Goal: Task Accomplishment & Management: Complete application form

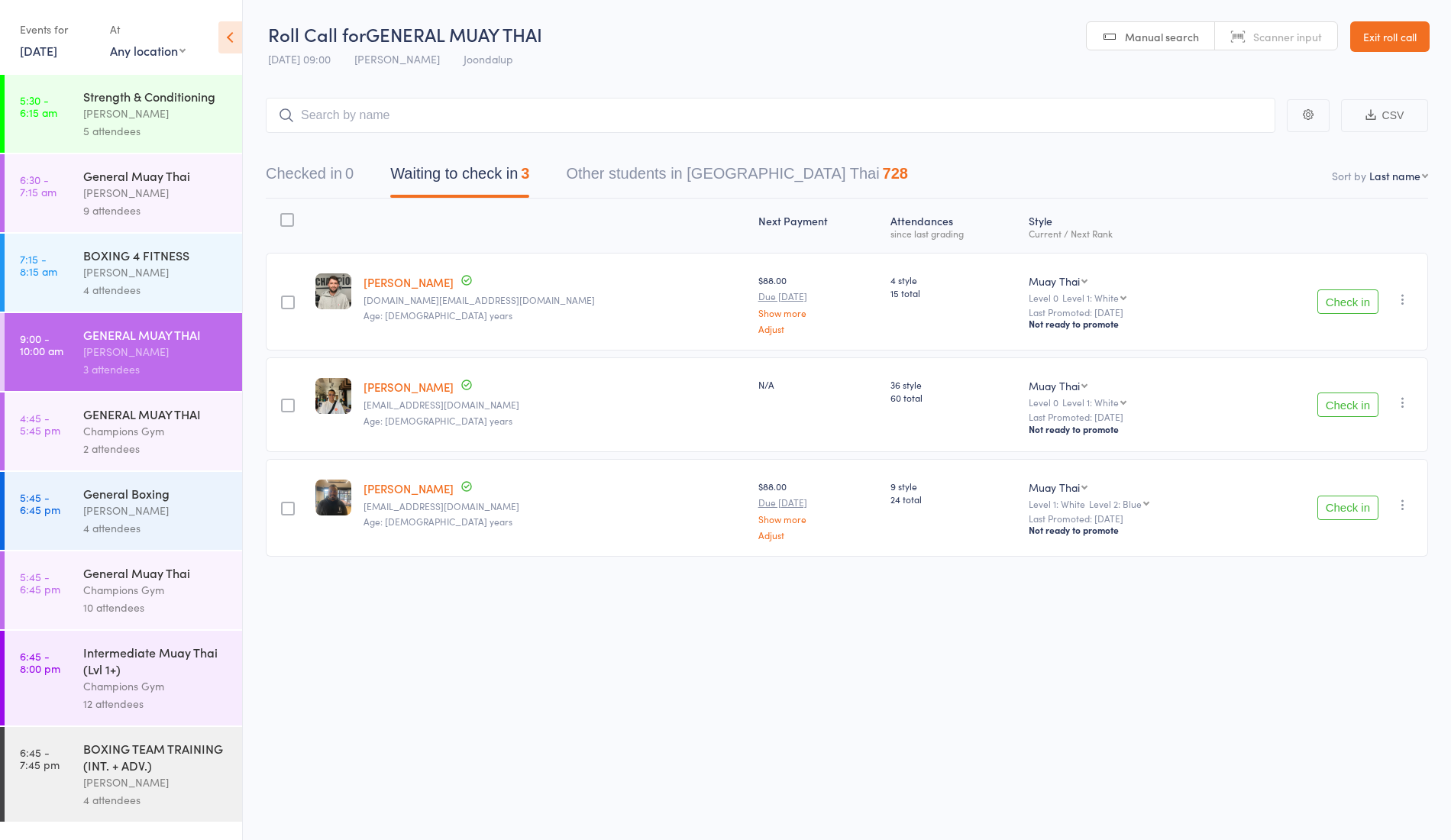
scroll to position [1, 0]
click at [1342, 302] on button "Check in" at bounding box center [1348, 301] width 61 height 24
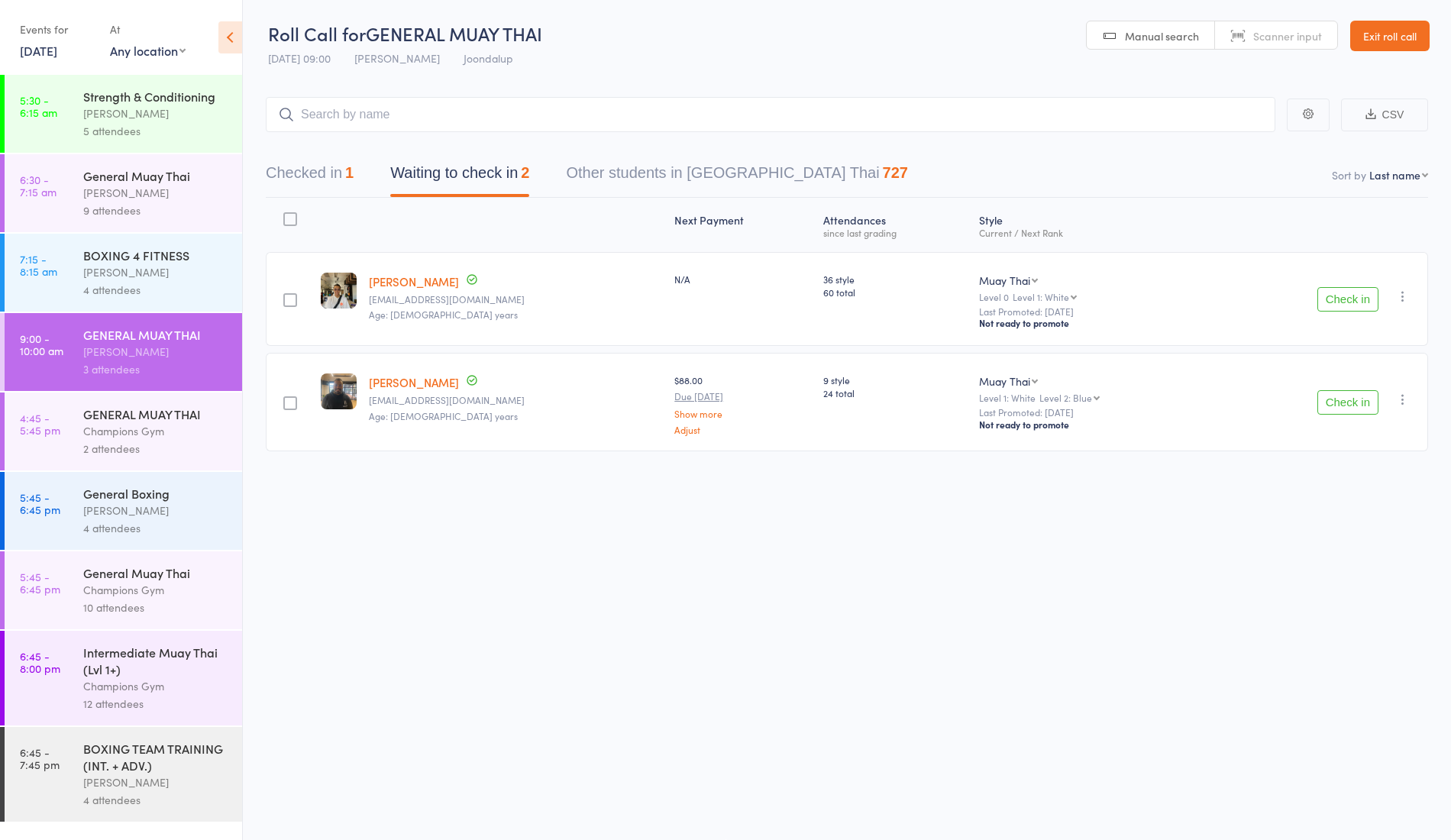
click at [1361, 391] on button "Check in" at bounding box center [1348, 403] width 61 height 24
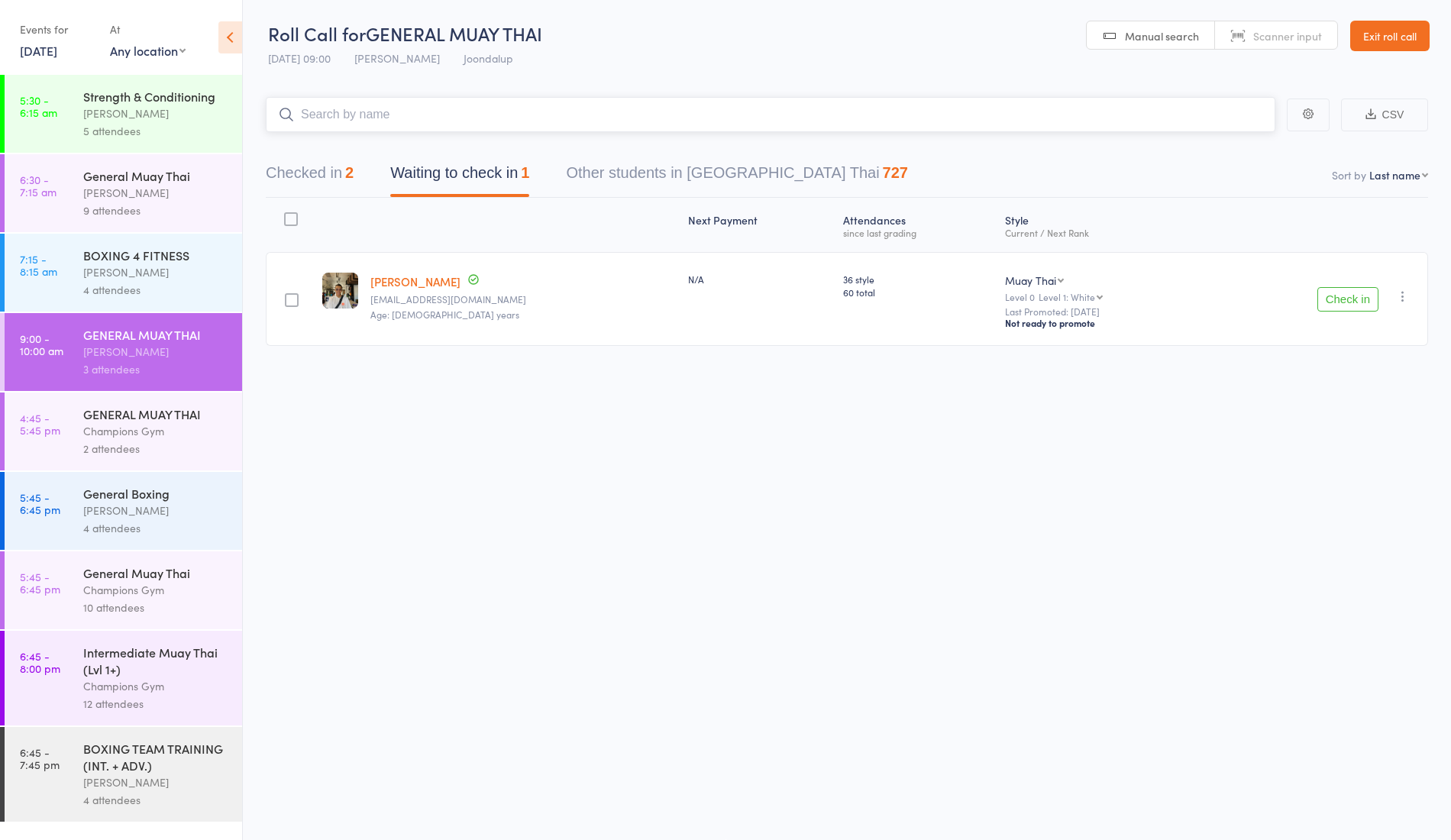
click at [383, 130] on input "search" at bounding box center [771, 114] width 1010 height 35
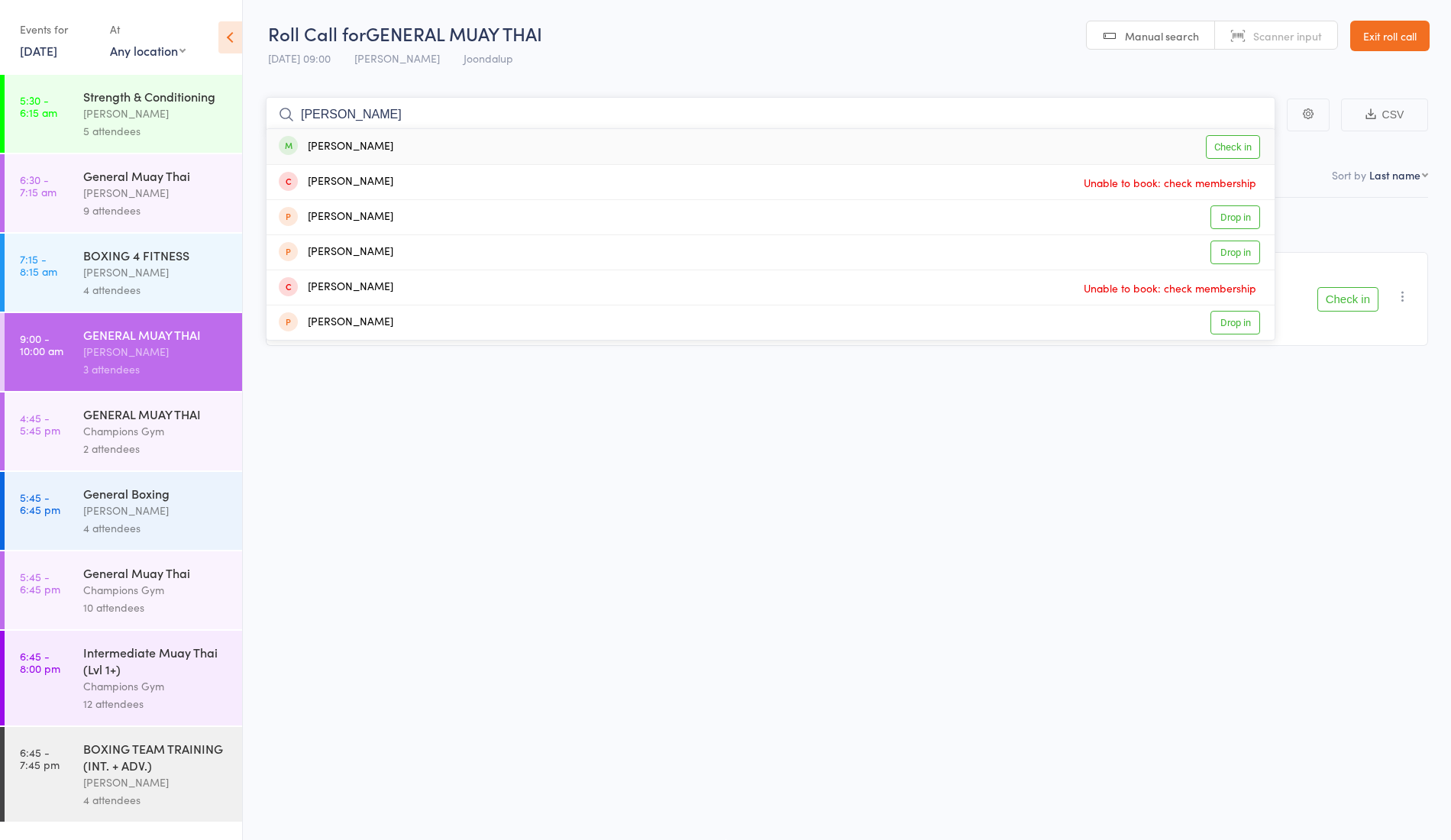
type input "[PERSON_NAME]"
click at [402, 153] on div "[PERSON_NAME] Check in" at bounding box center [771, 146] width 1008 height 35
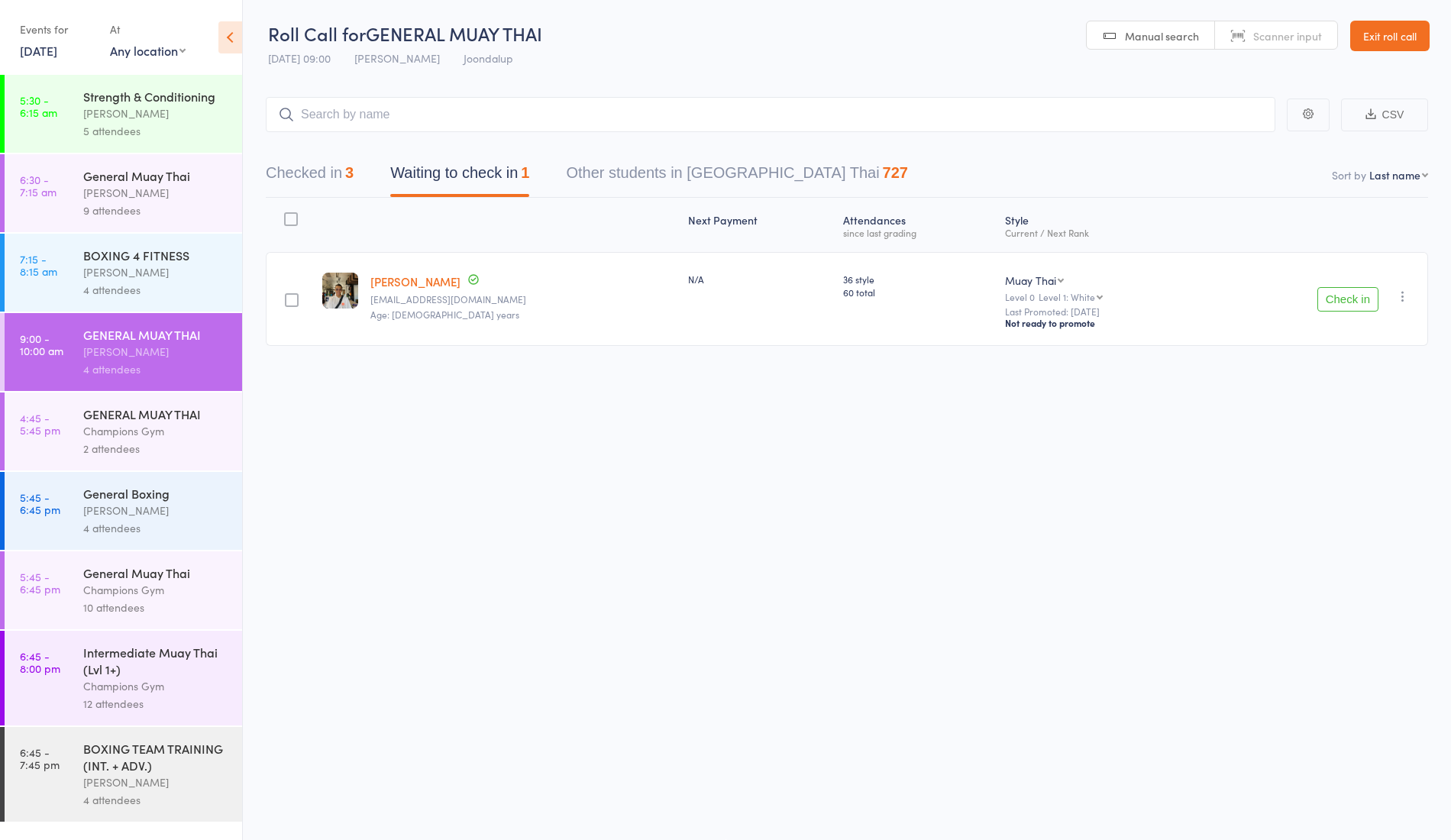
click at [1343, 307] on button "Check in" at bounding box center [1348, 299] width 61 height 24
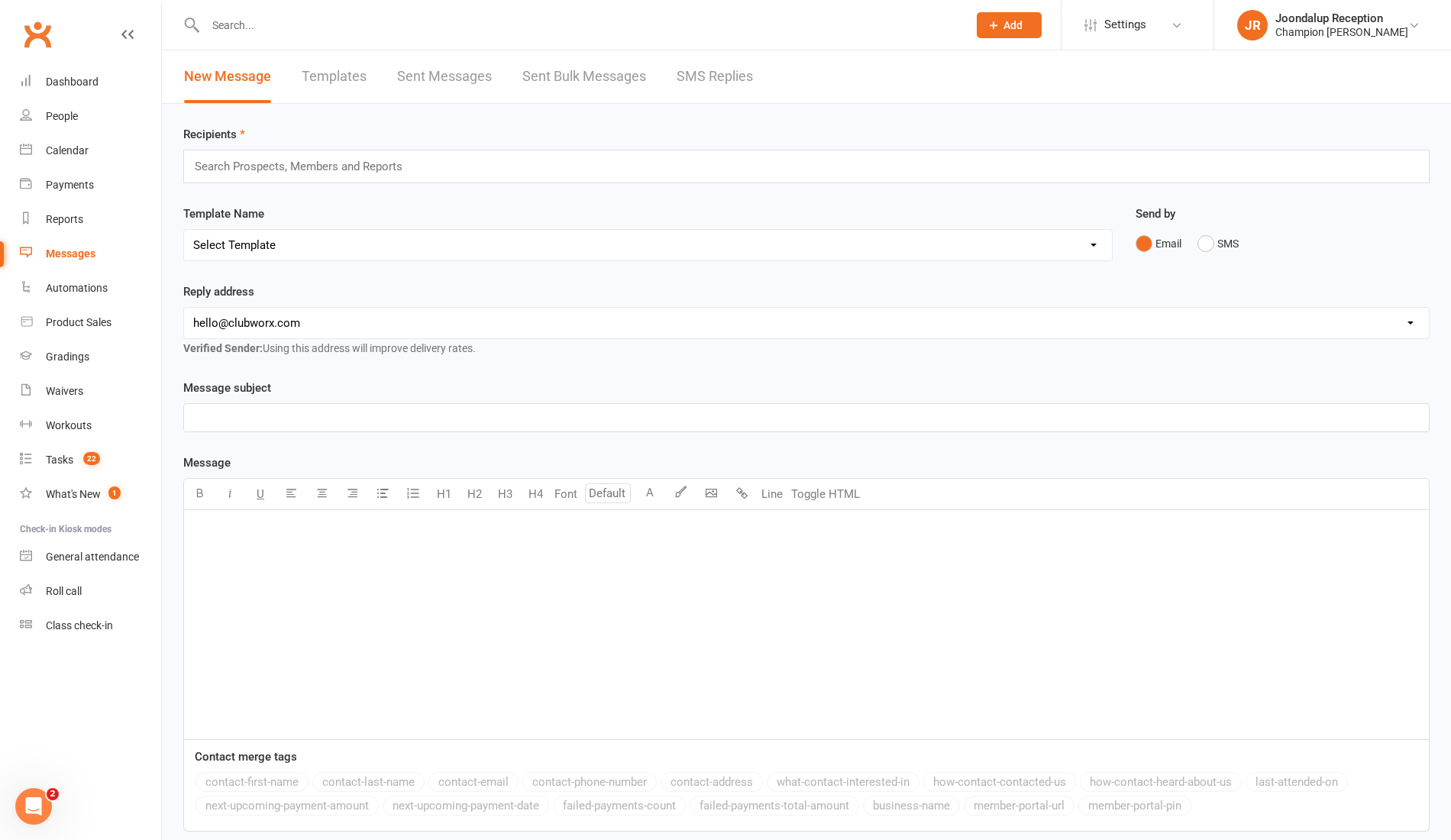
click at [259, 30] on input "text" at bounding box center [578, 25] width 756 height 21
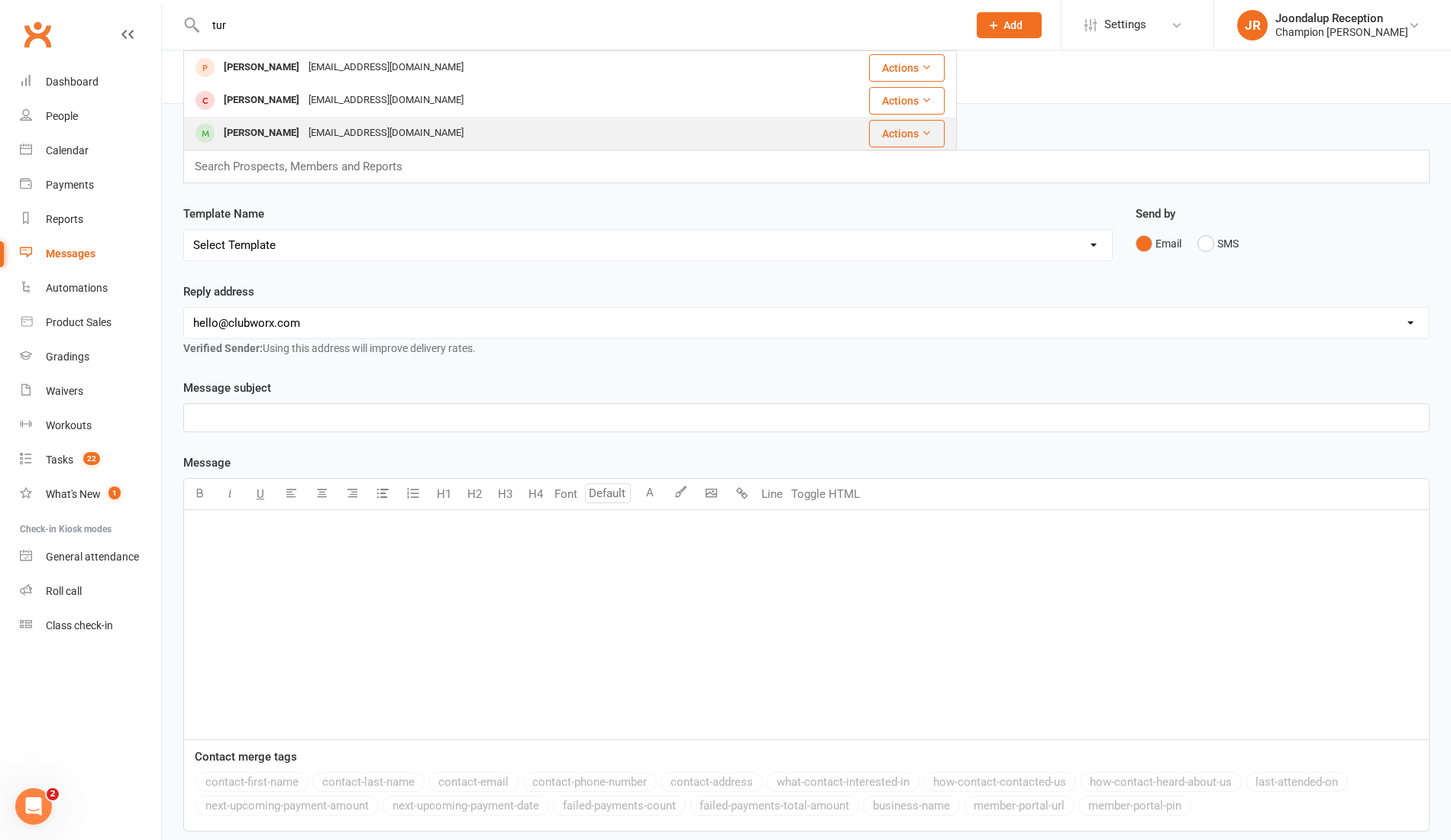
type input "tur"
click at [361, 129] on div "turoa_k@yahoo.com" at bounding box center [386, 133] width 164 height 22
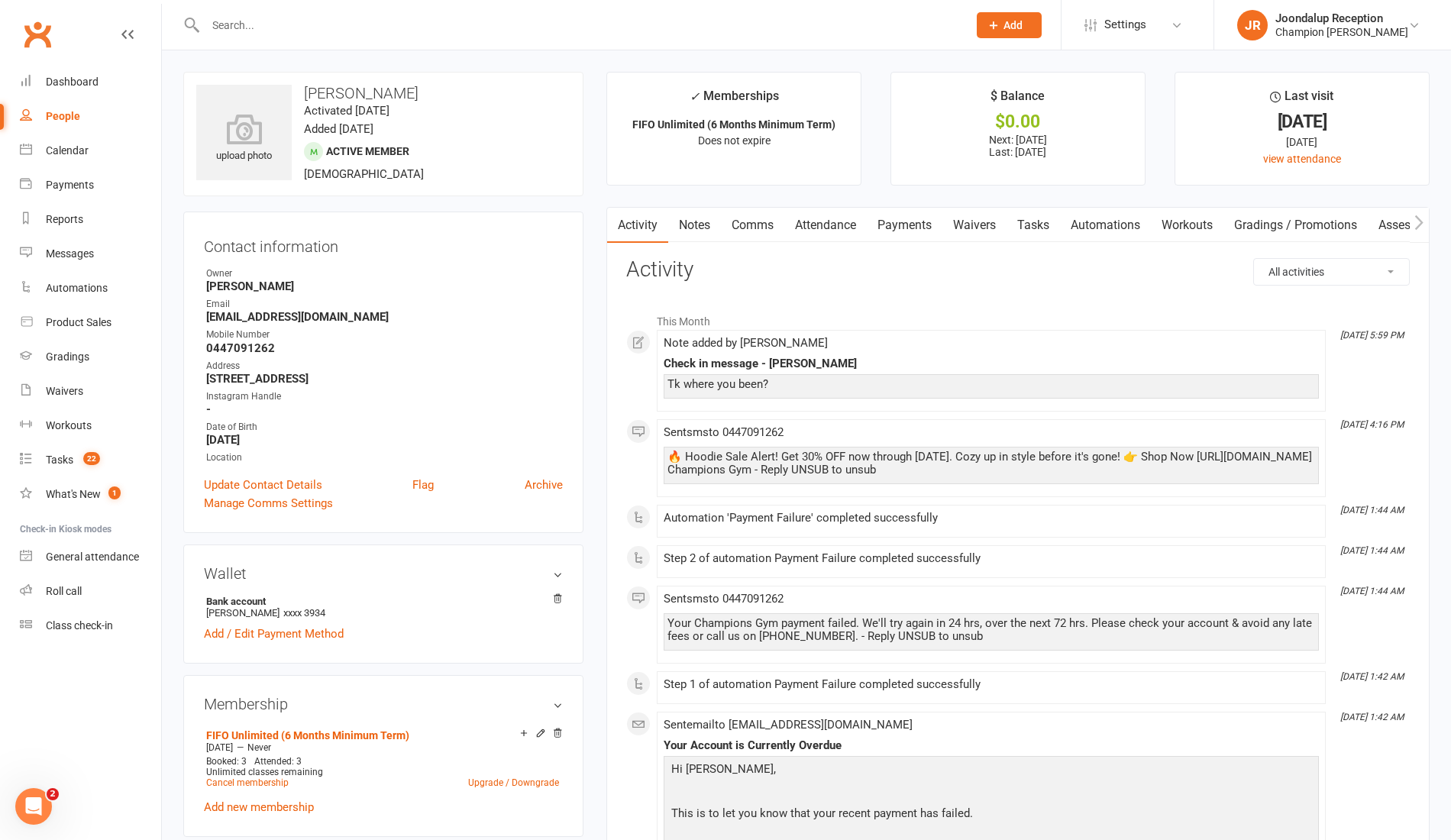
click at [347, 19] on input "text" at bounding box center [578, 25] width 756 height 21
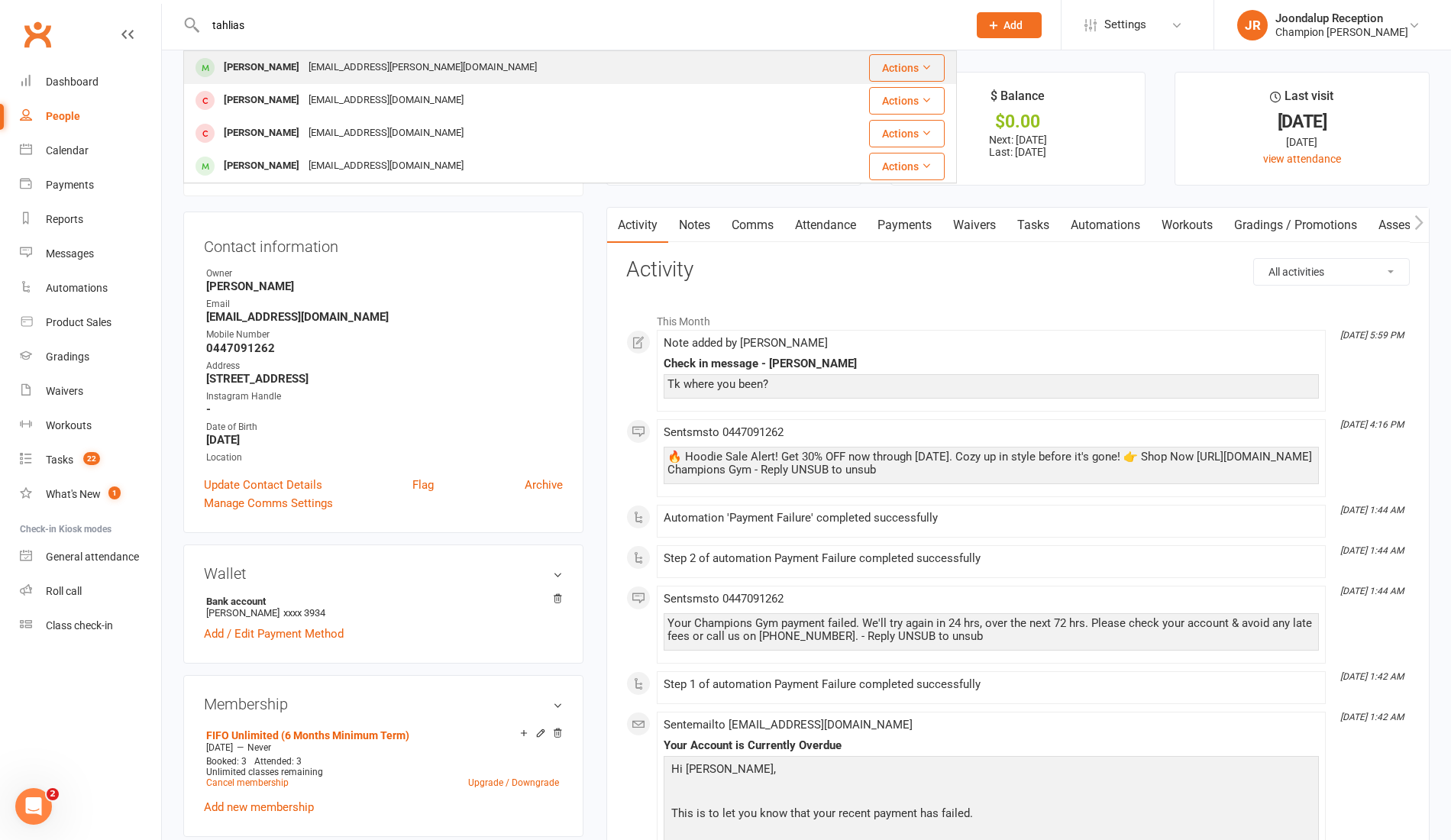
type input "tahlias"
click at [310, 64] on div "Tahlia.k.smith@gmail.com" at bounding box center [422, 67] width 237 height 22
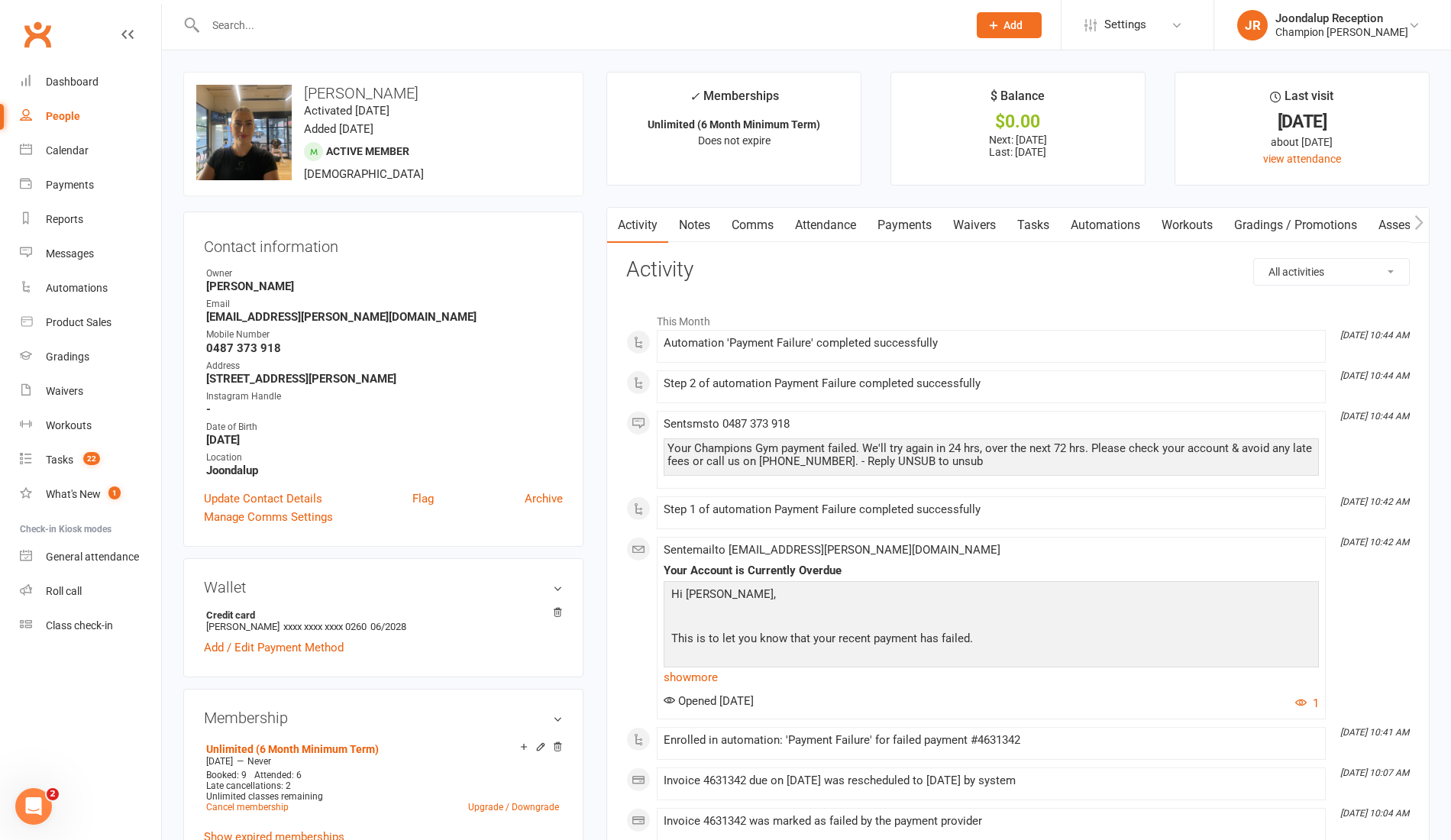
click at [254, 25] on input "text" at bounding box center [578, 25] width 756 height 21
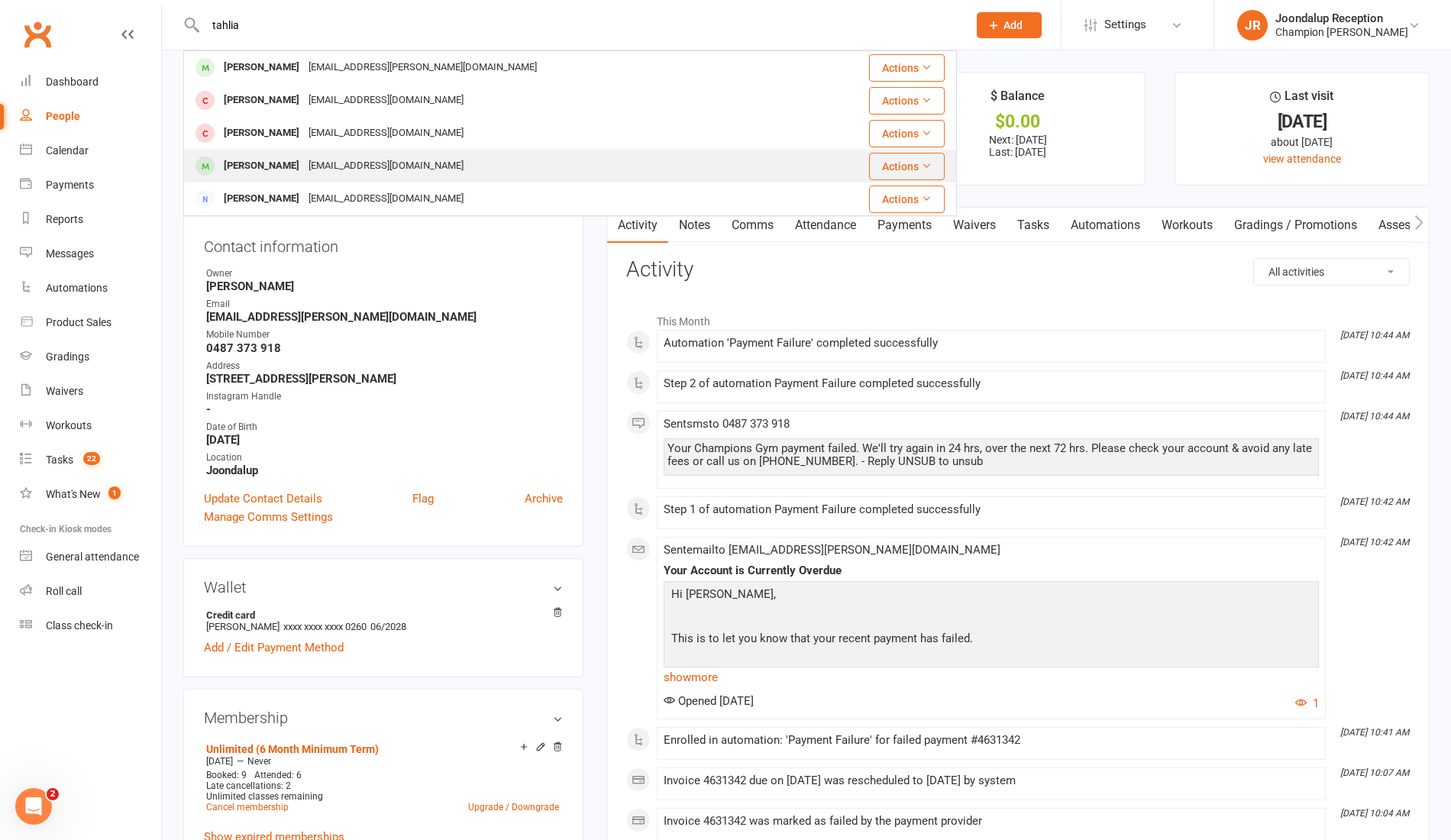
type input "tahlia"
click at [268, 163] on div "Tahlia Stelio" at bounding box center [262, 166] width 85 height 22
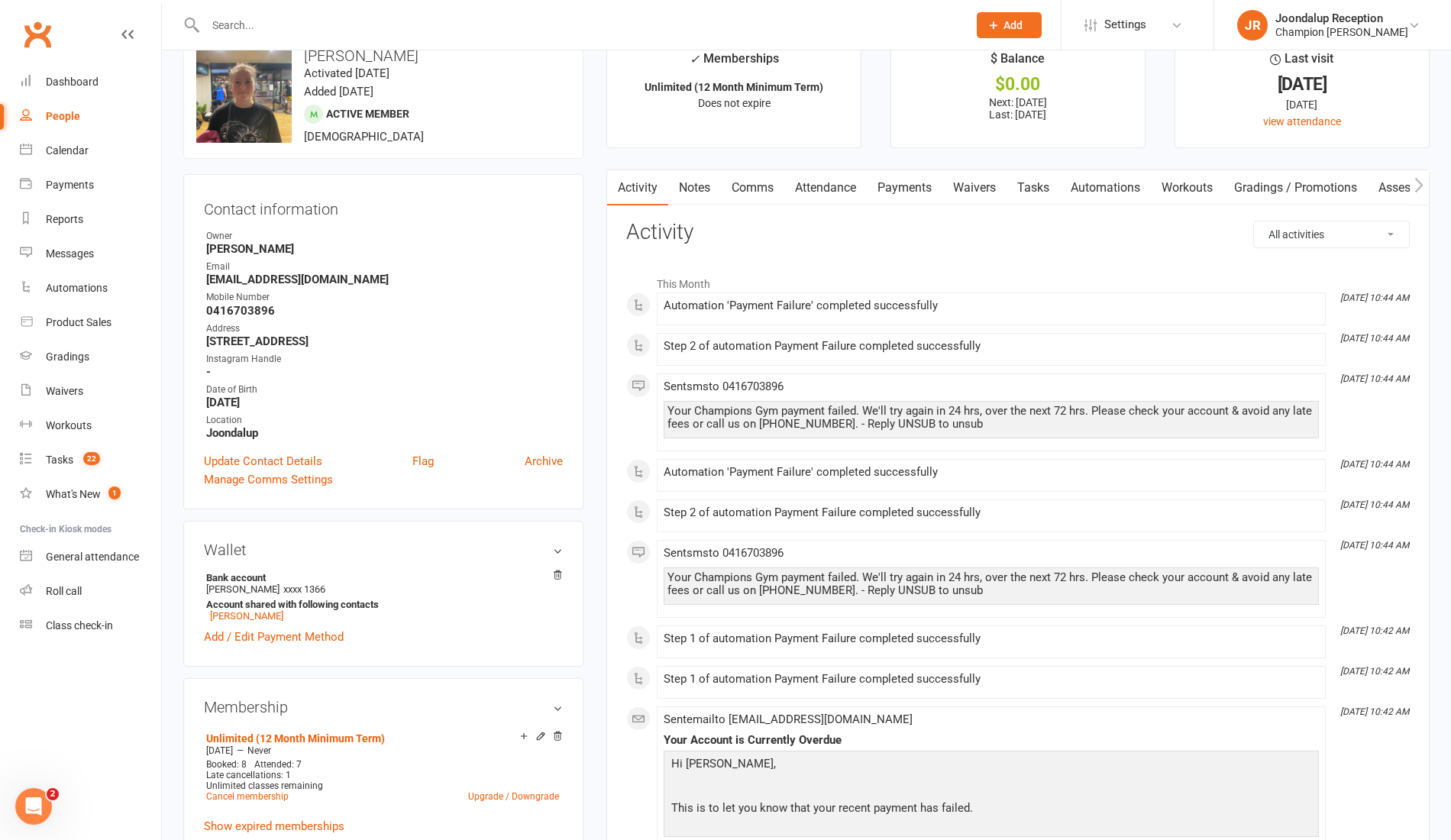
scroll to position [35, 0]
click at [925, 177] on link "Payments" at bounding box center [905, 190] width 76 height 35
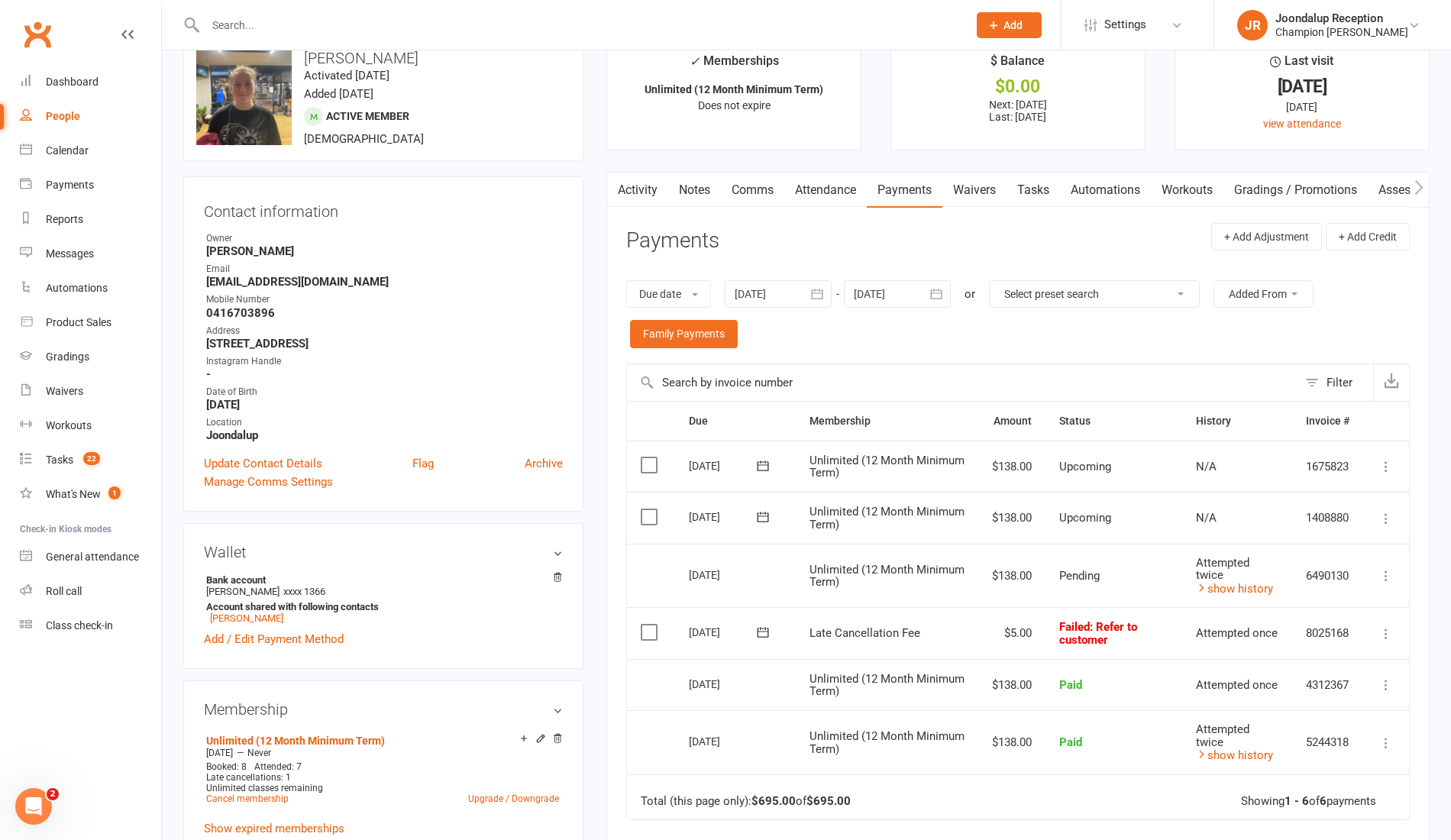
click at [975, 205] on link "Waivers" at bounding box center [975, 190] width 64 height 35
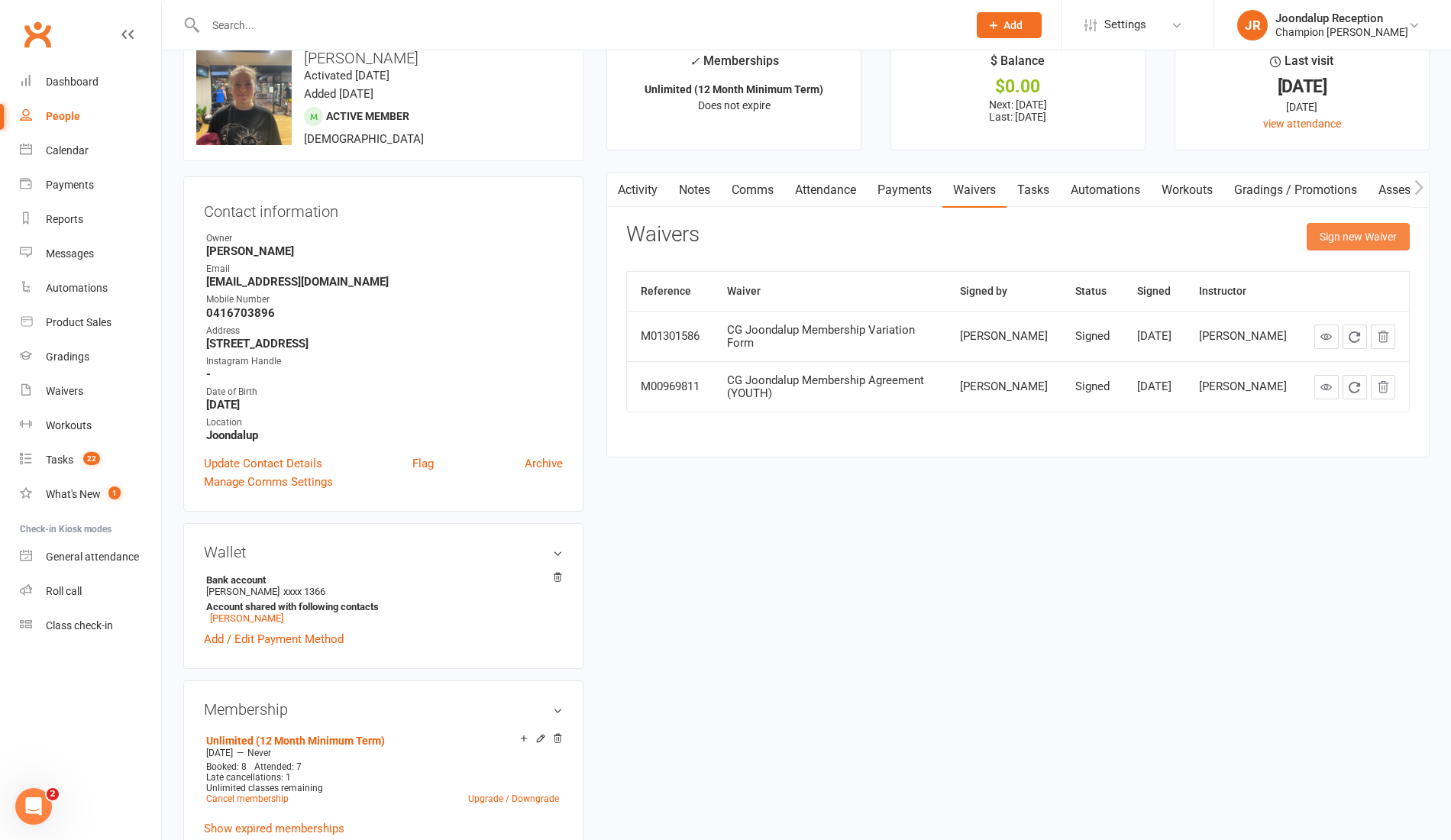
click at [1382, 235] on button "Sign new Waiver" at bounding box center [1358, 237] width 103 height 28
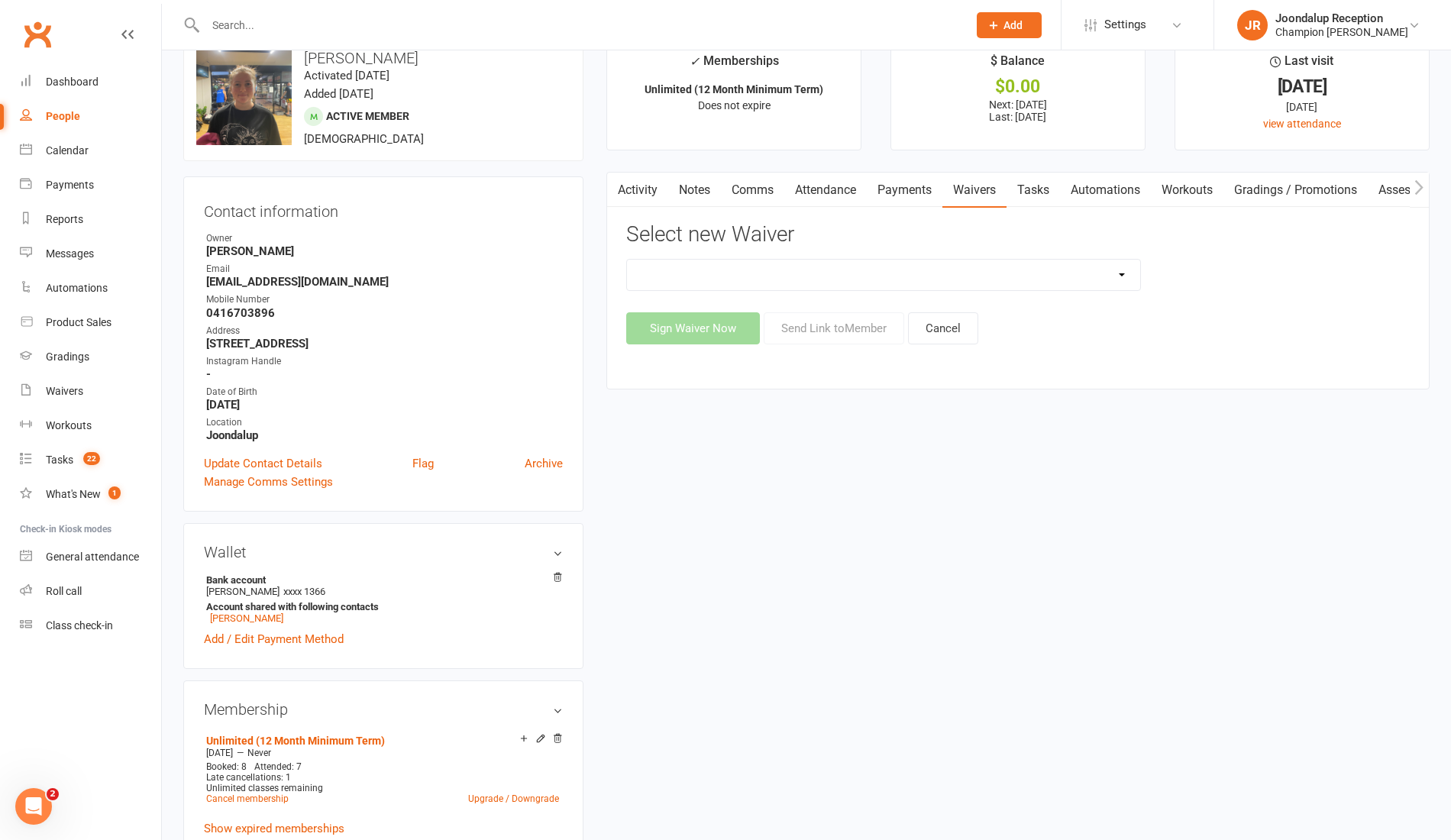
click at [870, 272] on select "Casual Waiver Casual Waiver (STAFF ONLY) CG Joondalup Cancellation Form CG Joon…" at bounding box center [883, 274] width 513 height 30
select select "8694"
click at [627, 259] on select "Casual Waiver Casual Waiver (STAFF ONLY) CG Joondalup Cancellation Form CG Joon…" at bounding box center [883, 274] width 513 height 30
click at [719, 322] on button "Sign Waiver Now" at bounding box center [693, 328] width 134 height 32
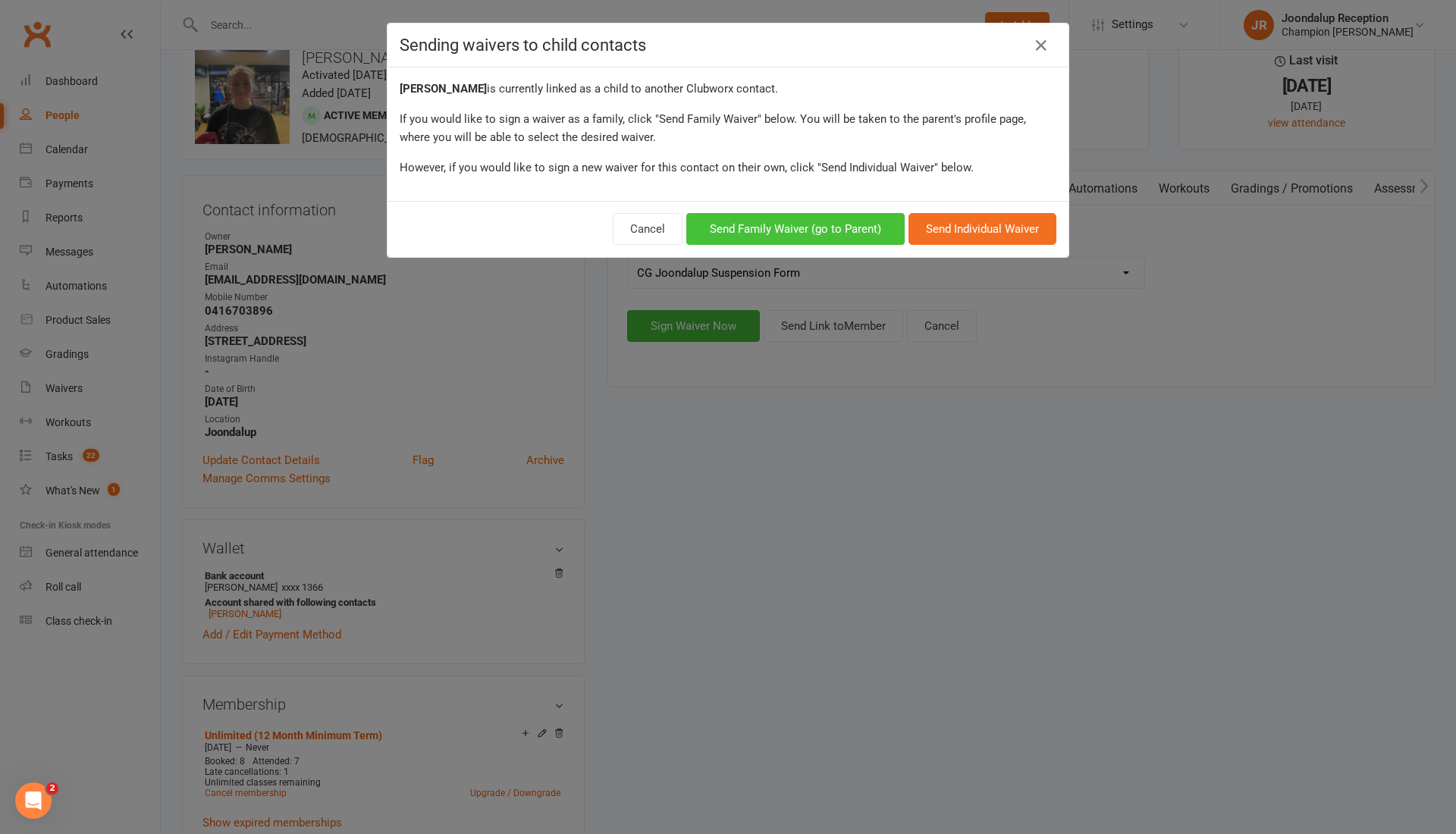
click at [879, 236] on button "Send Family Waiver (go to Parent)" at bounding box center [796, 228] width 219 height 32
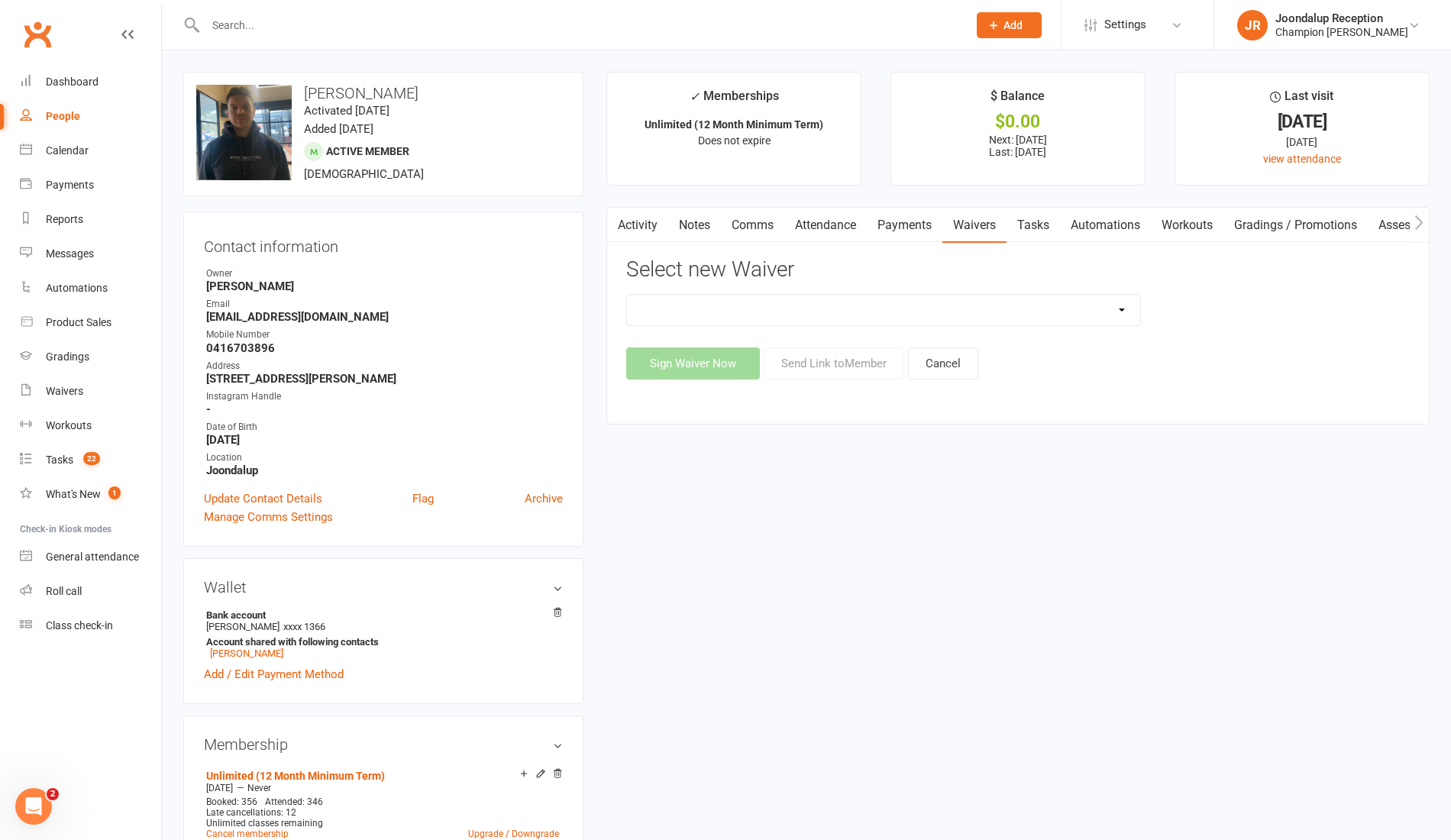
click at [826, 302] on select "Casual Waiver Casual Waiver (STAFF ONLY) CG Joondalup Cancellation Form CG Joon…" at bounding box center [883, 310] width 513 height 30
select select "8694"
click at [627, 295] on select "Casual Waiver Casual Waiver (STAFF ONLY) CG Joondalup Cancellation Form CG Joon…" at bounding box center [883, 310] width 513 height 30
click at [721, 356] on button "Sign Waiver Now" at bounding box center [693, 363] width 134 height 32
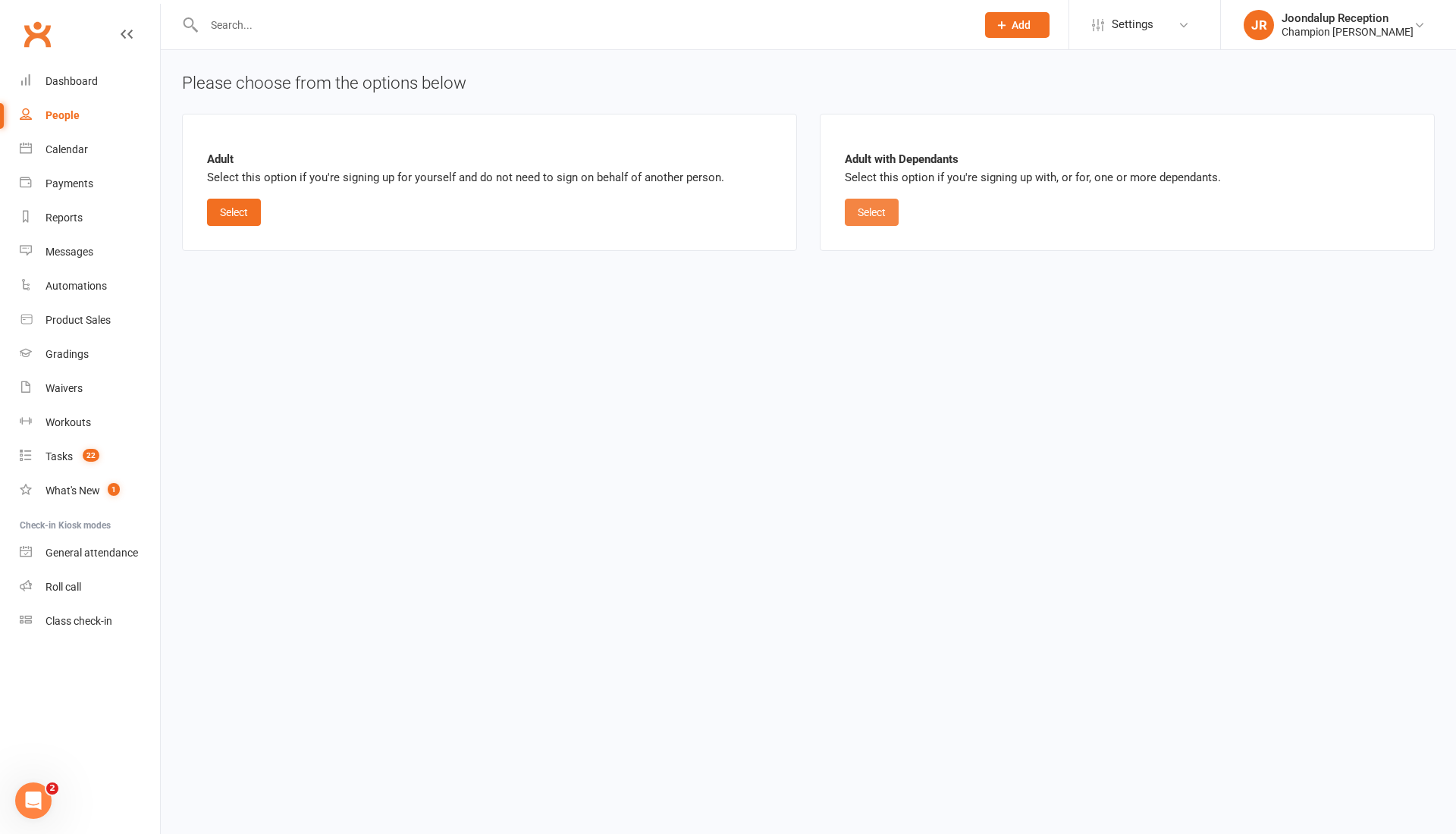
click at [876, 210] on button "Select" at bounding box center [871, 212] width 53 height 28
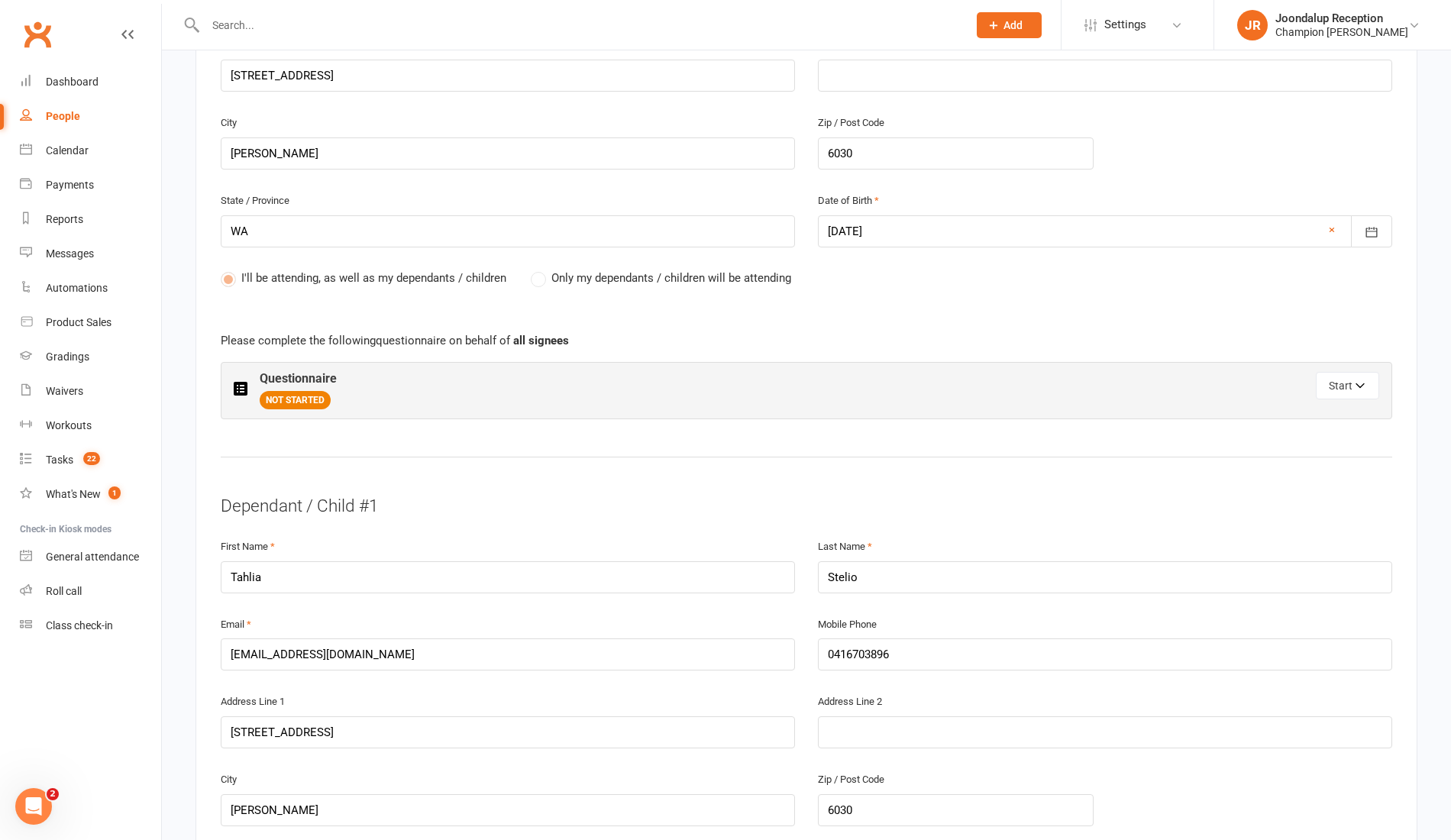
scroll to position [624, 0]
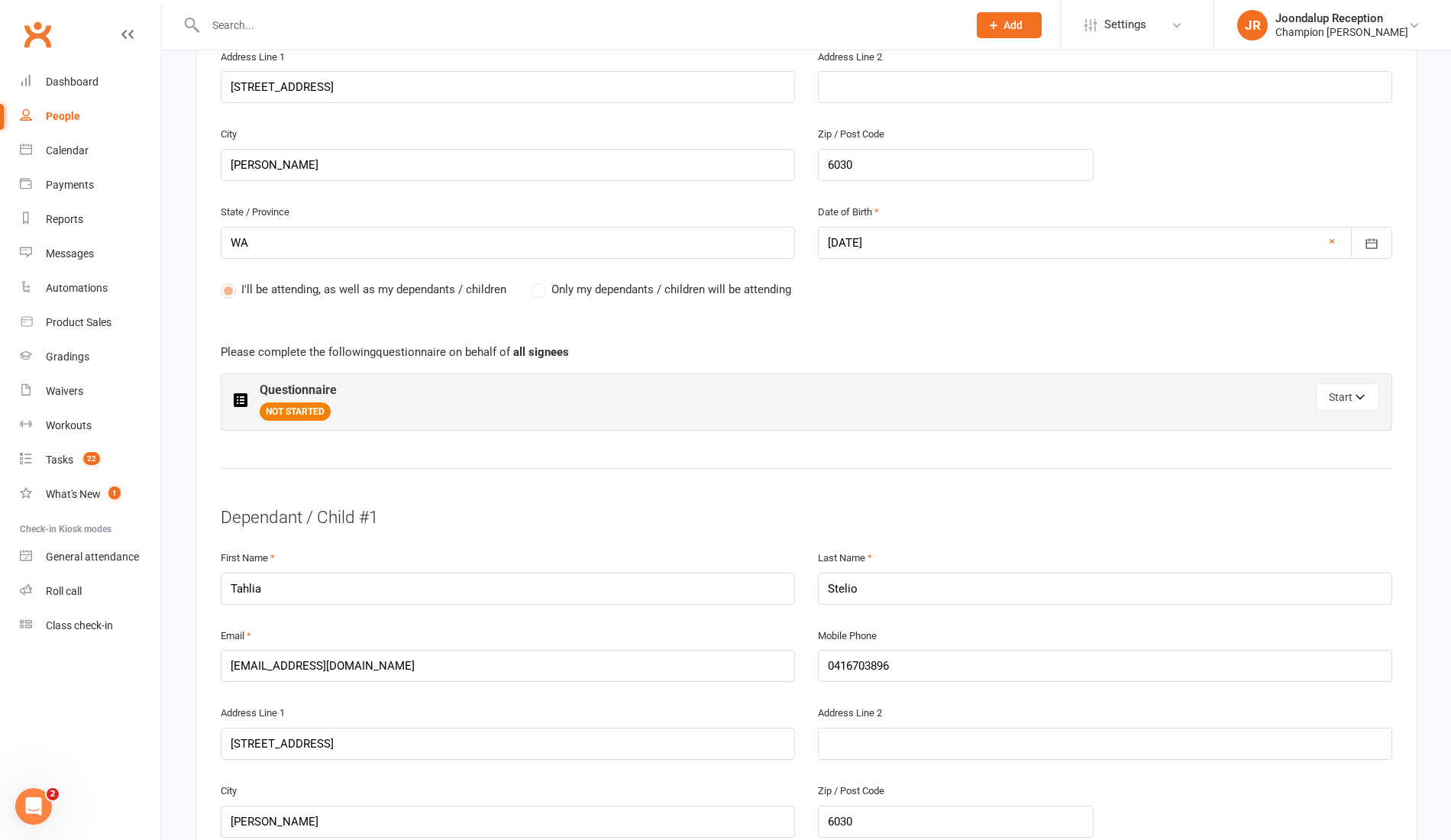
click at [1254, 391] on div "Start" at bounding box center [1093, 397] width 573 height 28
click at [1361, 394] on icon "button" at bounding box center [1360, 399] width 11 height 11
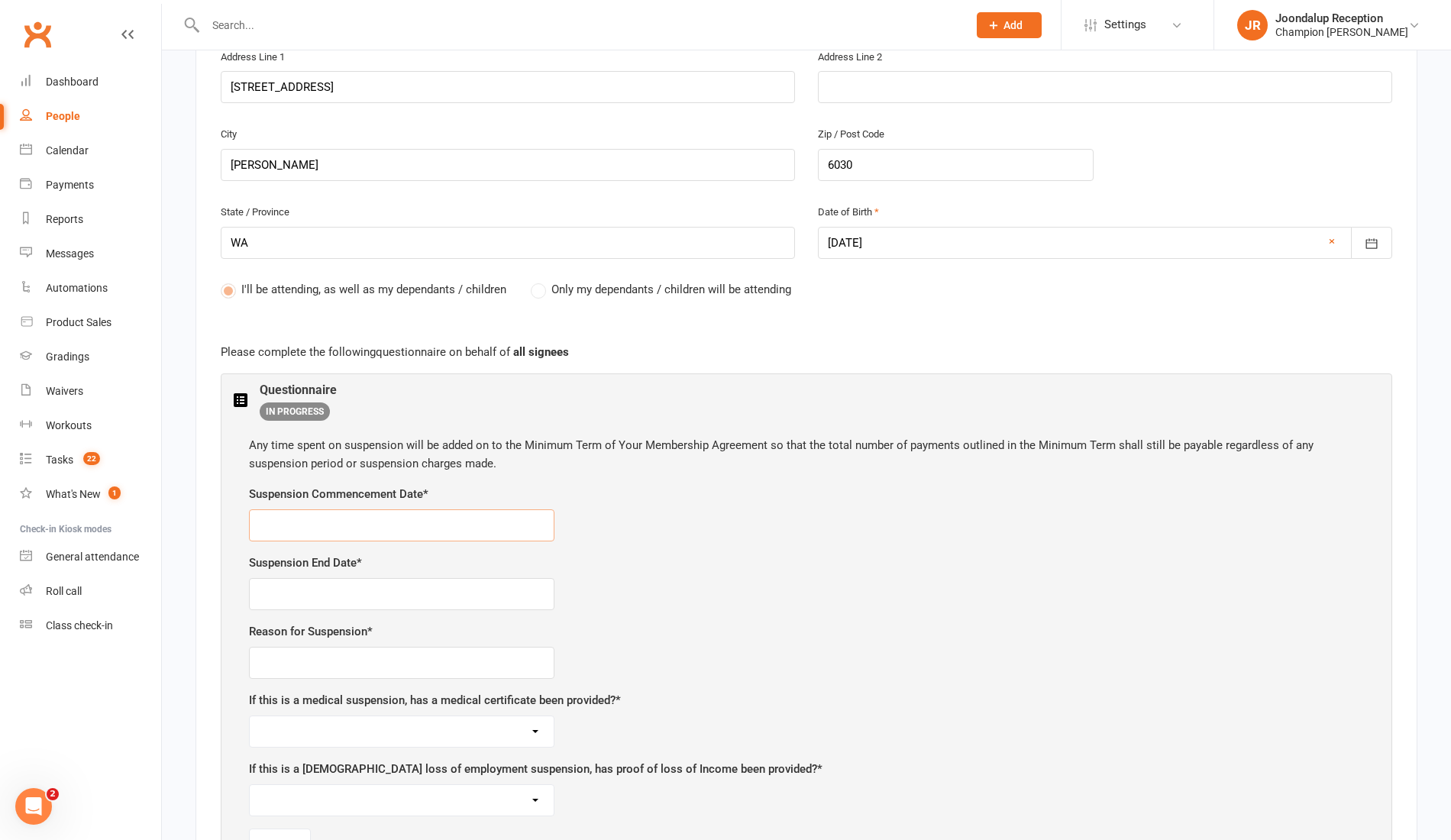
click at [380, 513] on input "text" at bounding box center [401, 525] width 306 height 32
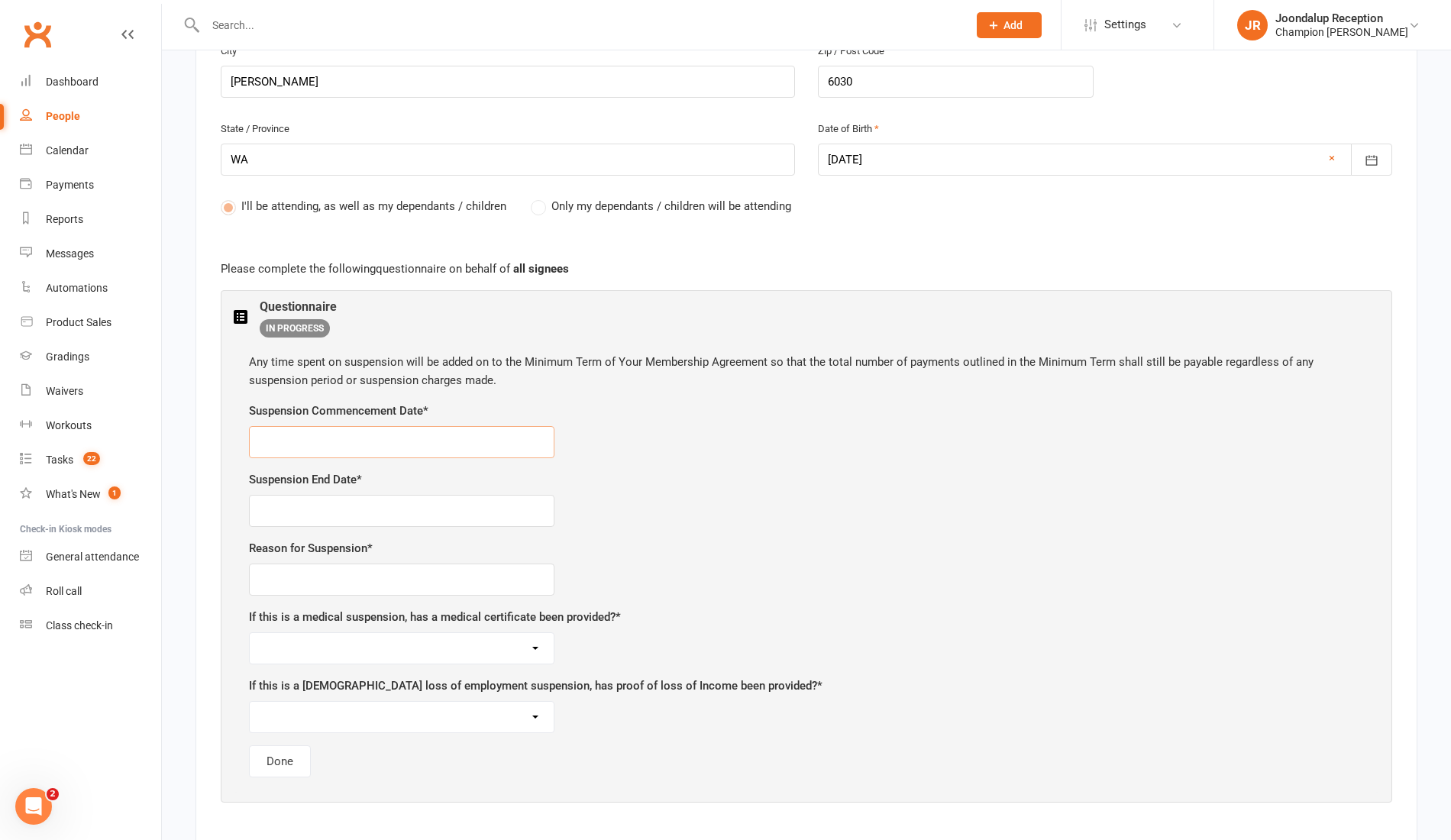
scroll to position [763, 0]
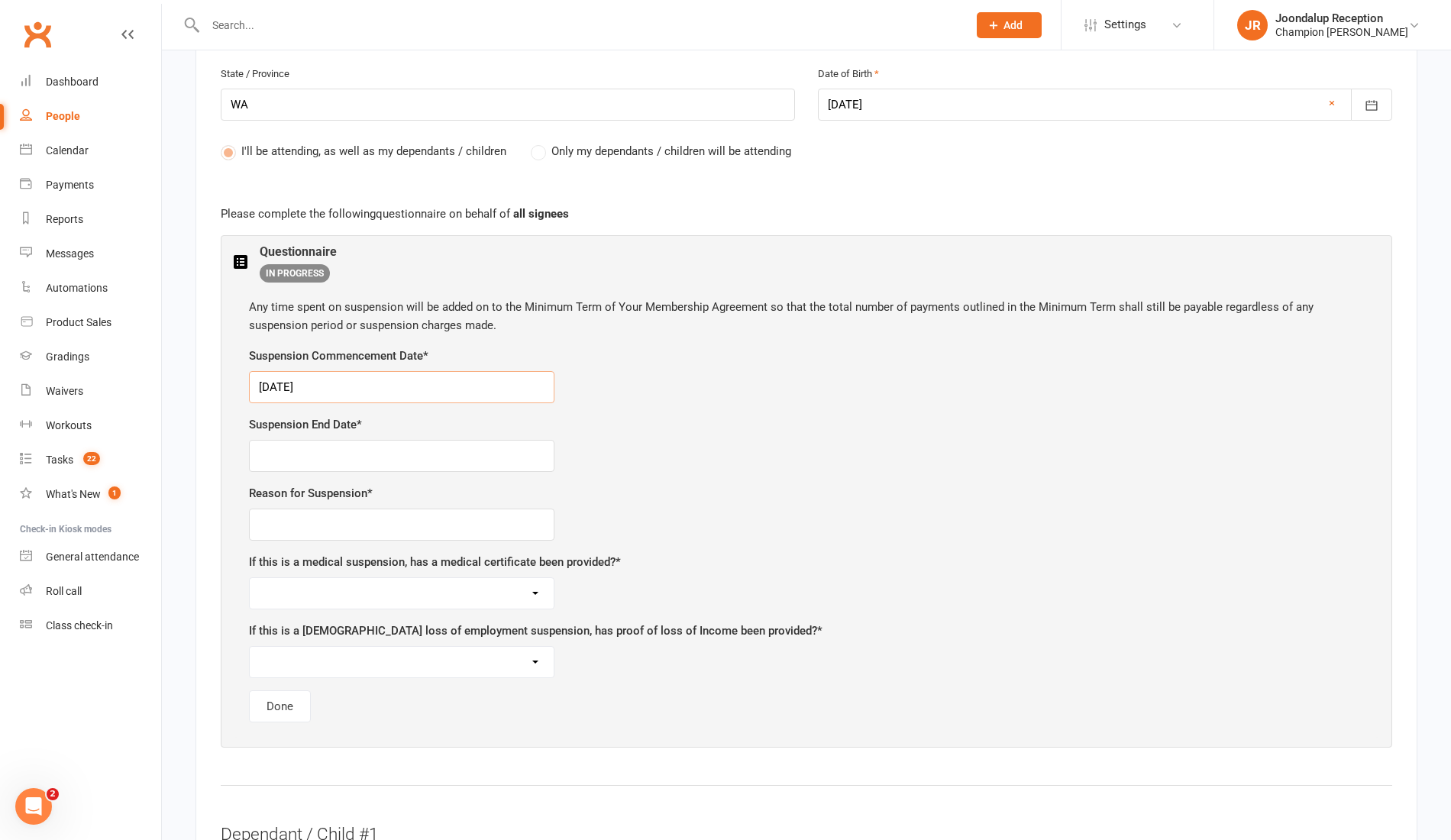
type input "15/09/2025"
click at [466, 455] on input "text" at bounding box center [401, 455] width 306 height 32
click at [290, 431] on div "Suspension End Date *" at bounding box center [806, 443] width 1115 height 56
click at [290, 440] on input "text" at bounding box center [401, 455] width 306 height 32
type input "13/09/2025"
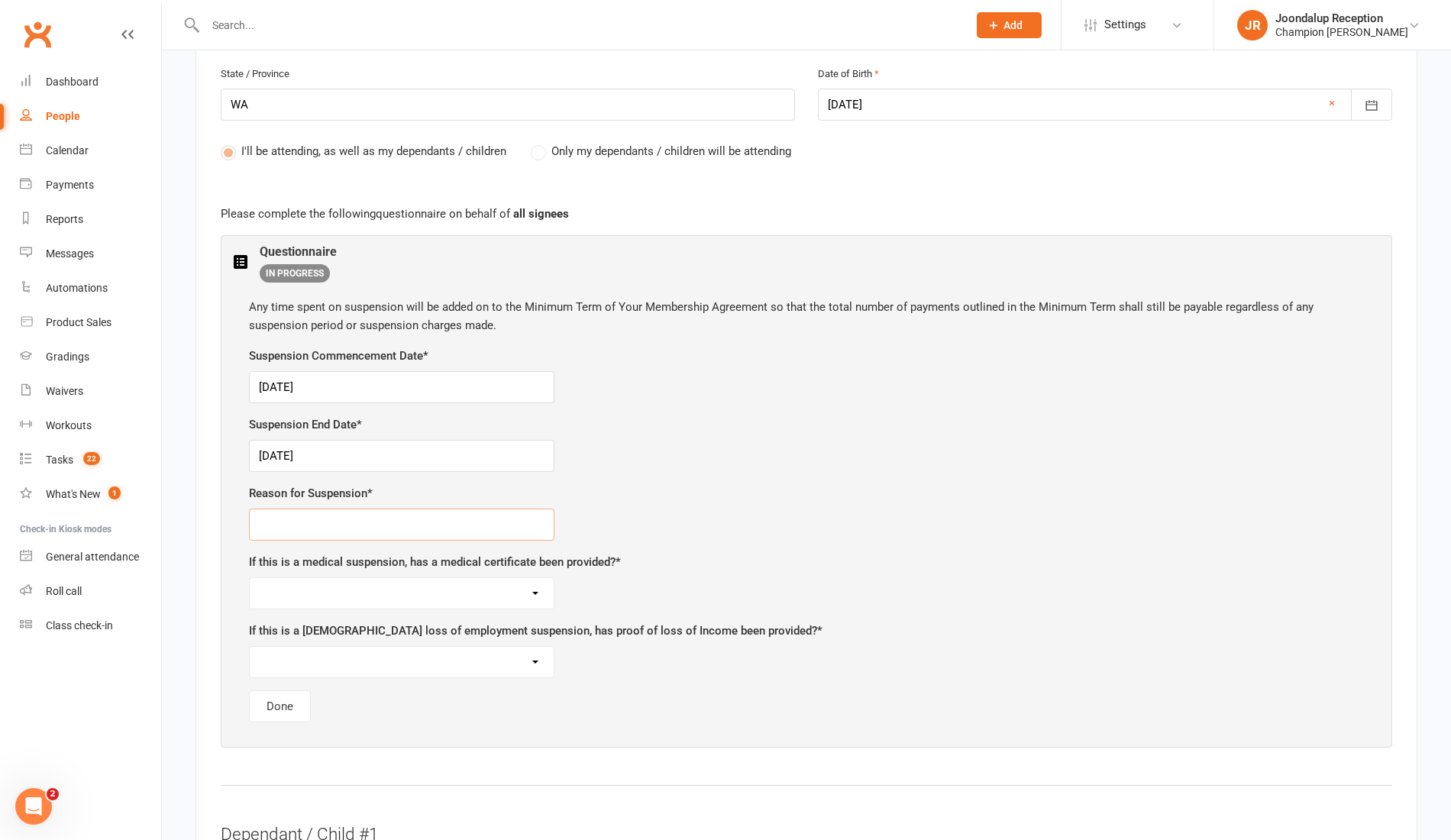
click at [302, 524] on input "text" at bounding box center [401, 524] width 306 height 32
type input "Commitments"
click at [325, 580] on select "Yes No N/A" at bounding box center [401, 593] width 304 height 30
select select "N/A"
click at [250, 578] on select "Yes No N/A" at bounding box center [401, 593] width 304 height 30
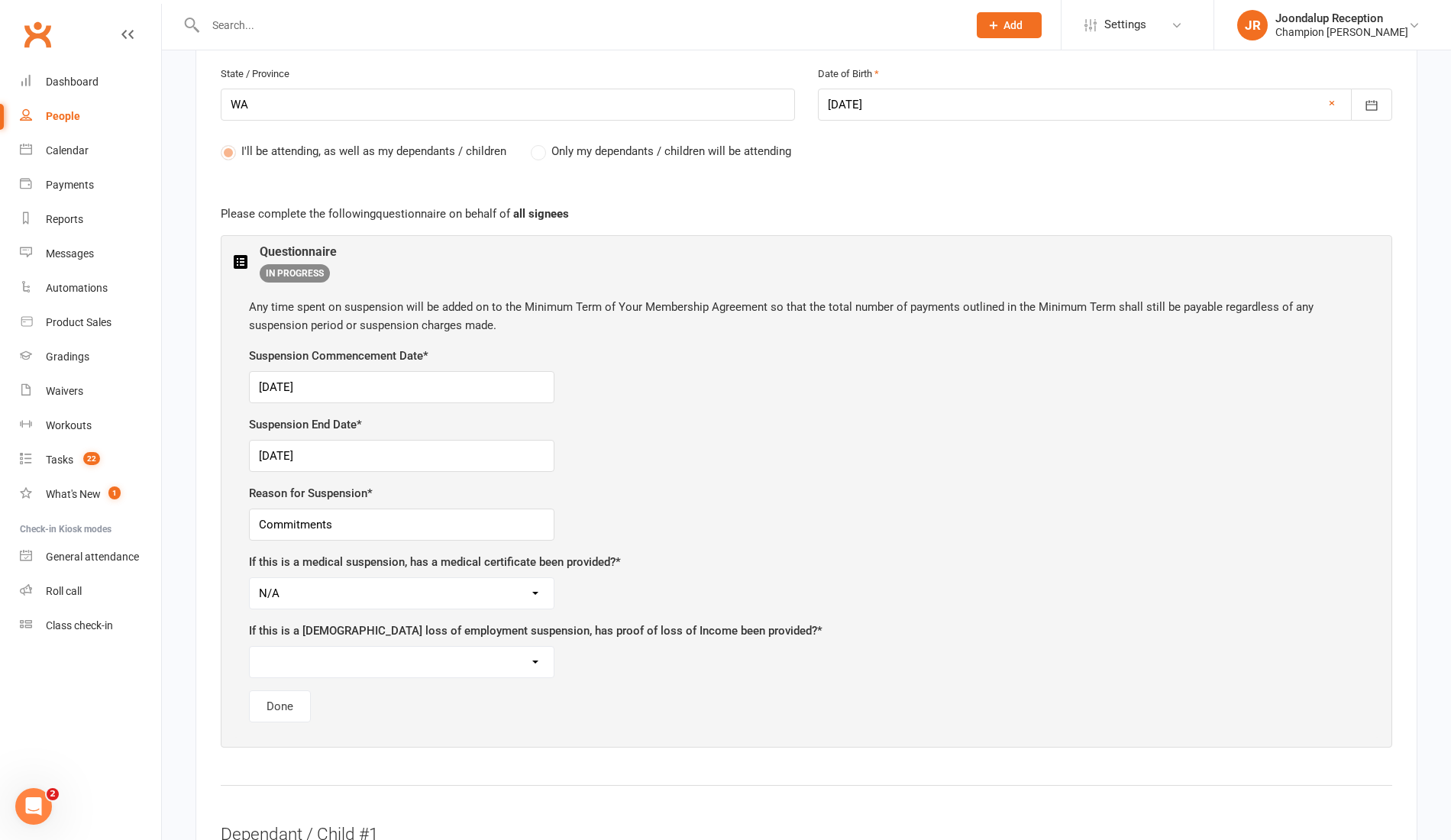
click at [318, 654] on select "Yes No N/A" at bounding box center [401, 661] width 304 height 30
select select "N/A"
click at [250, 647] on select "Yes No N/A" at bounding box center [401, 661] width 304 height 30
click at [290, 691] on button "Done" at bounding box center [280, 706] width 62 height 32
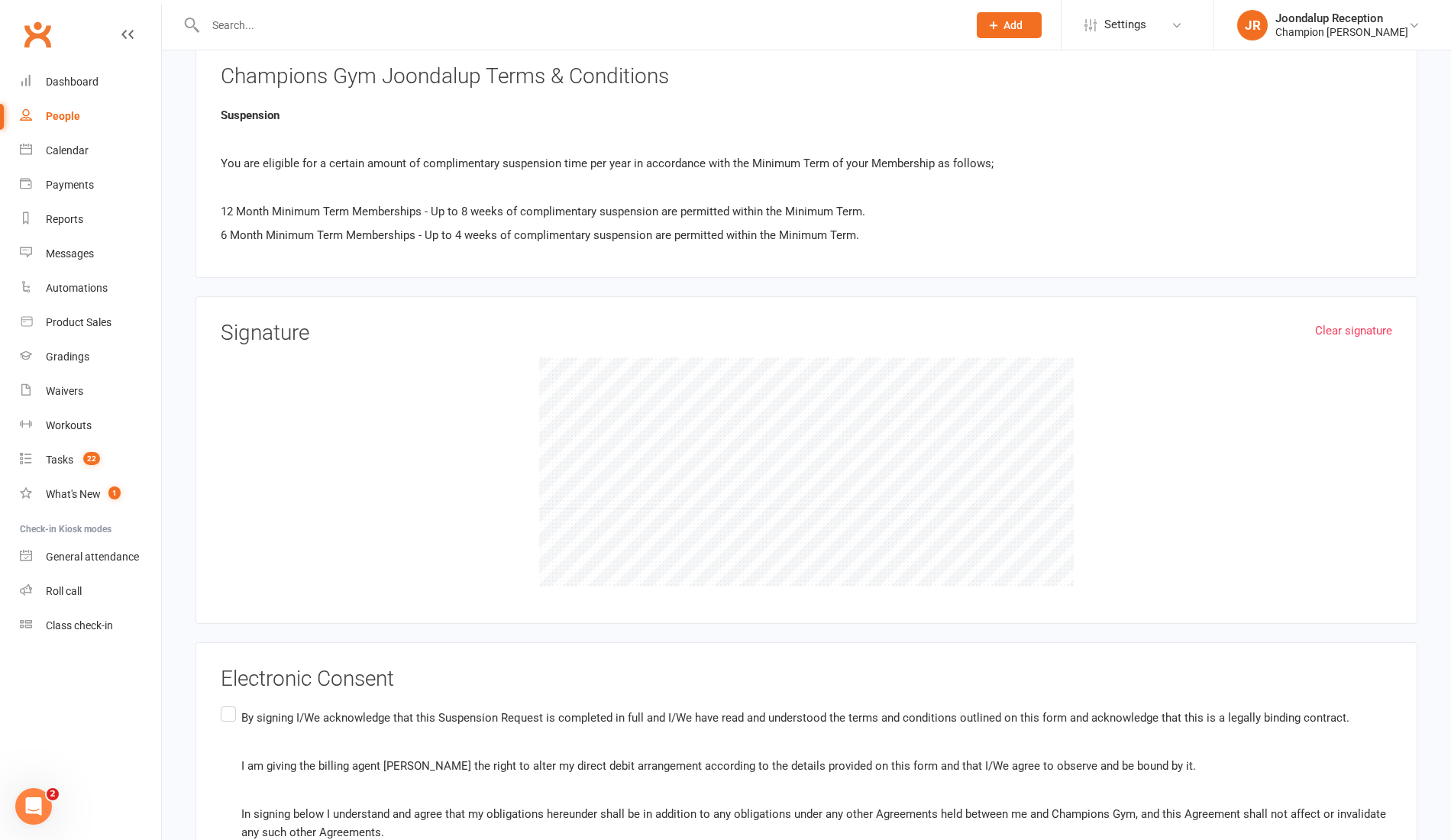
scroll to position [1649, 0]
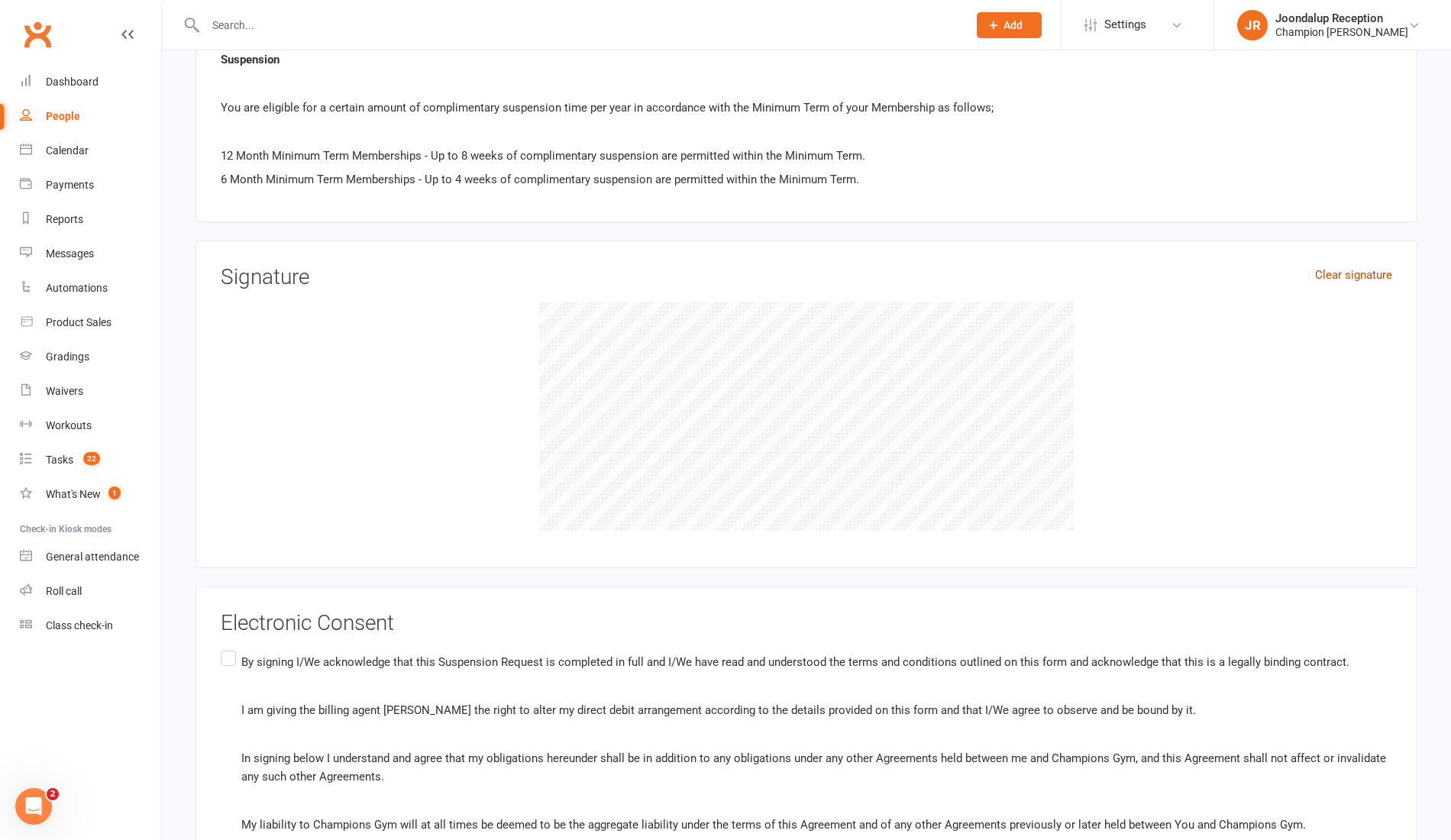
click at [1354, 266] on link "Clear signature" at bounding box center [1354, 275] width 77 height 18
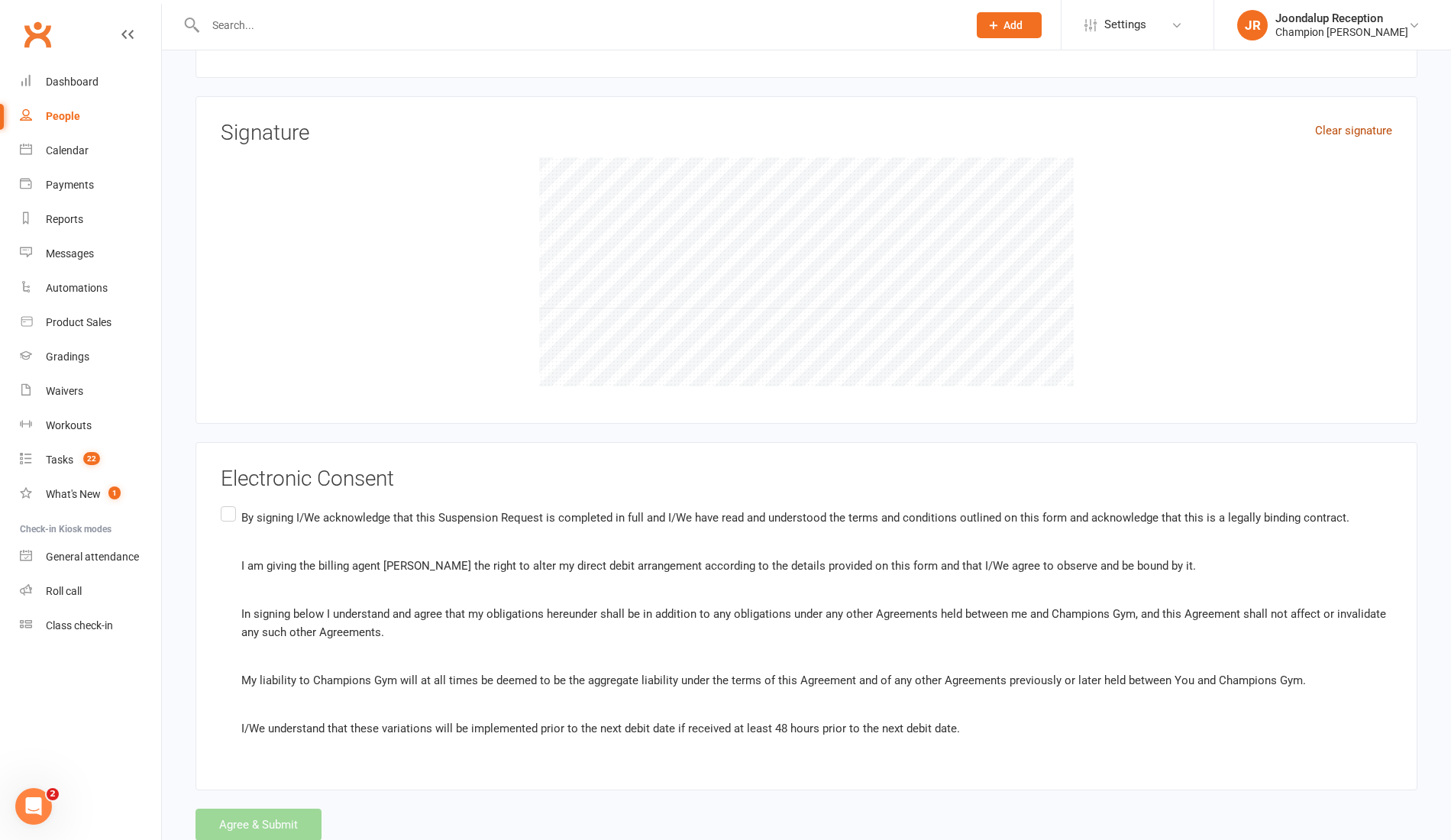
scroll to position [1824, 0]
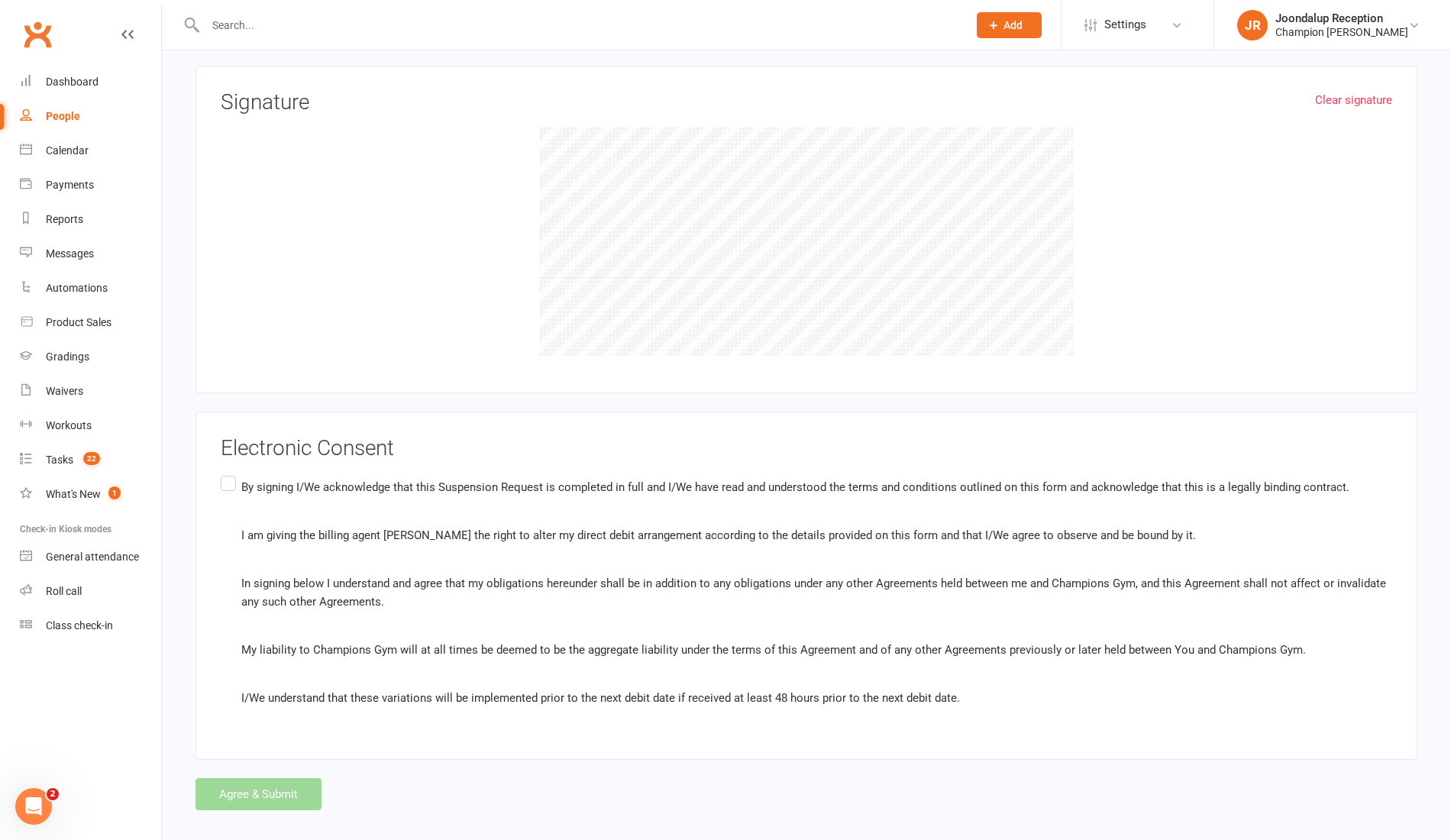
click at [222, 481] on label "By signing I/We acknowledge that this Suspension Request is completed in full a…" at bounding box center [807, 593] width 1172 height 241
click at [222, 473] on input "By signing I/We acknowledge that this Suspension Request is completed in full a…" at bounding box center [226, 473] width 10 height 0
click at [278, 778] on button "Agree & Submit" at bounding box center [259, 794] width 126 height 32
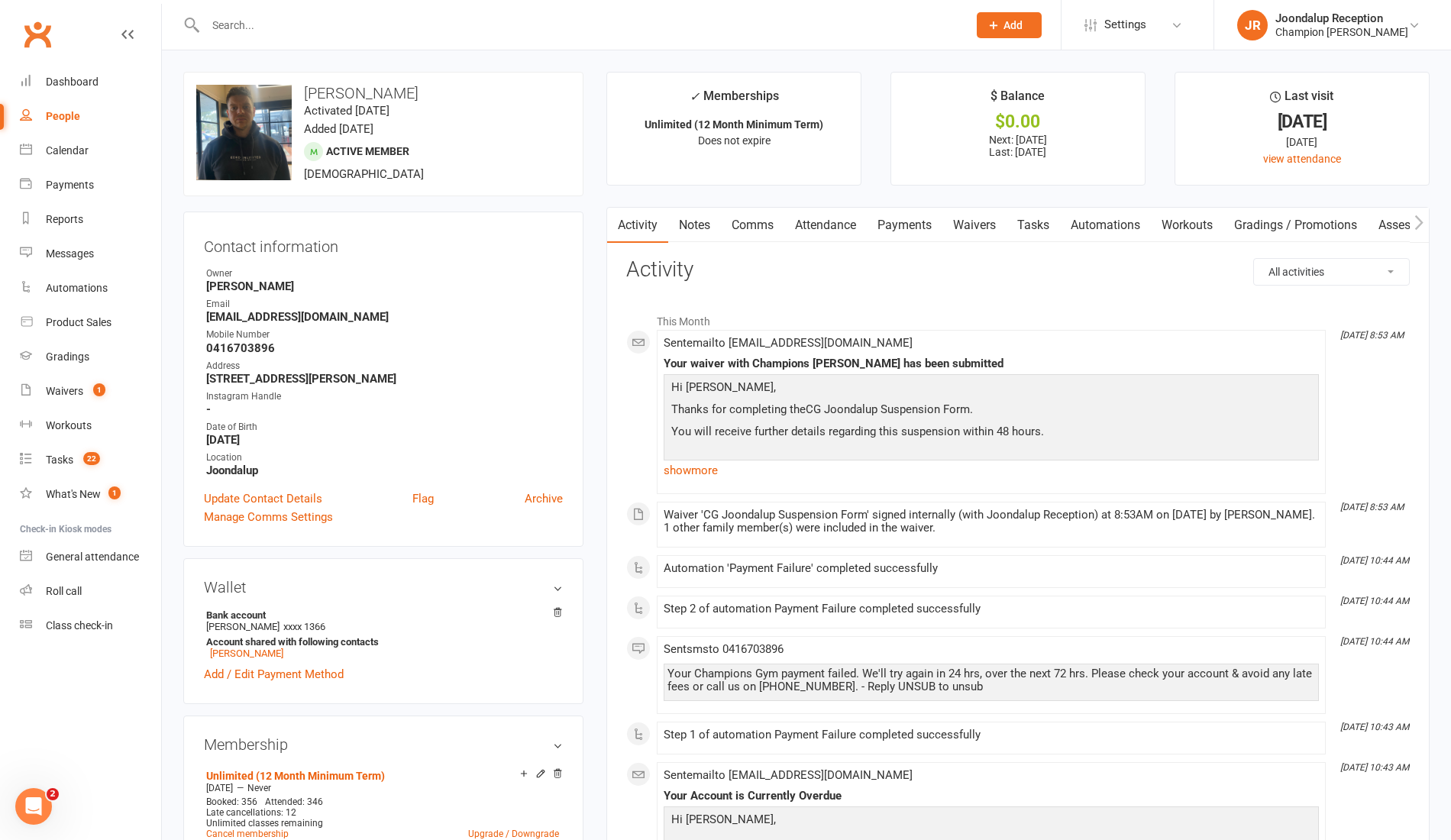
click at [934, 235] on link "Payments" at bounding box center [905, 225] width 76 height 35
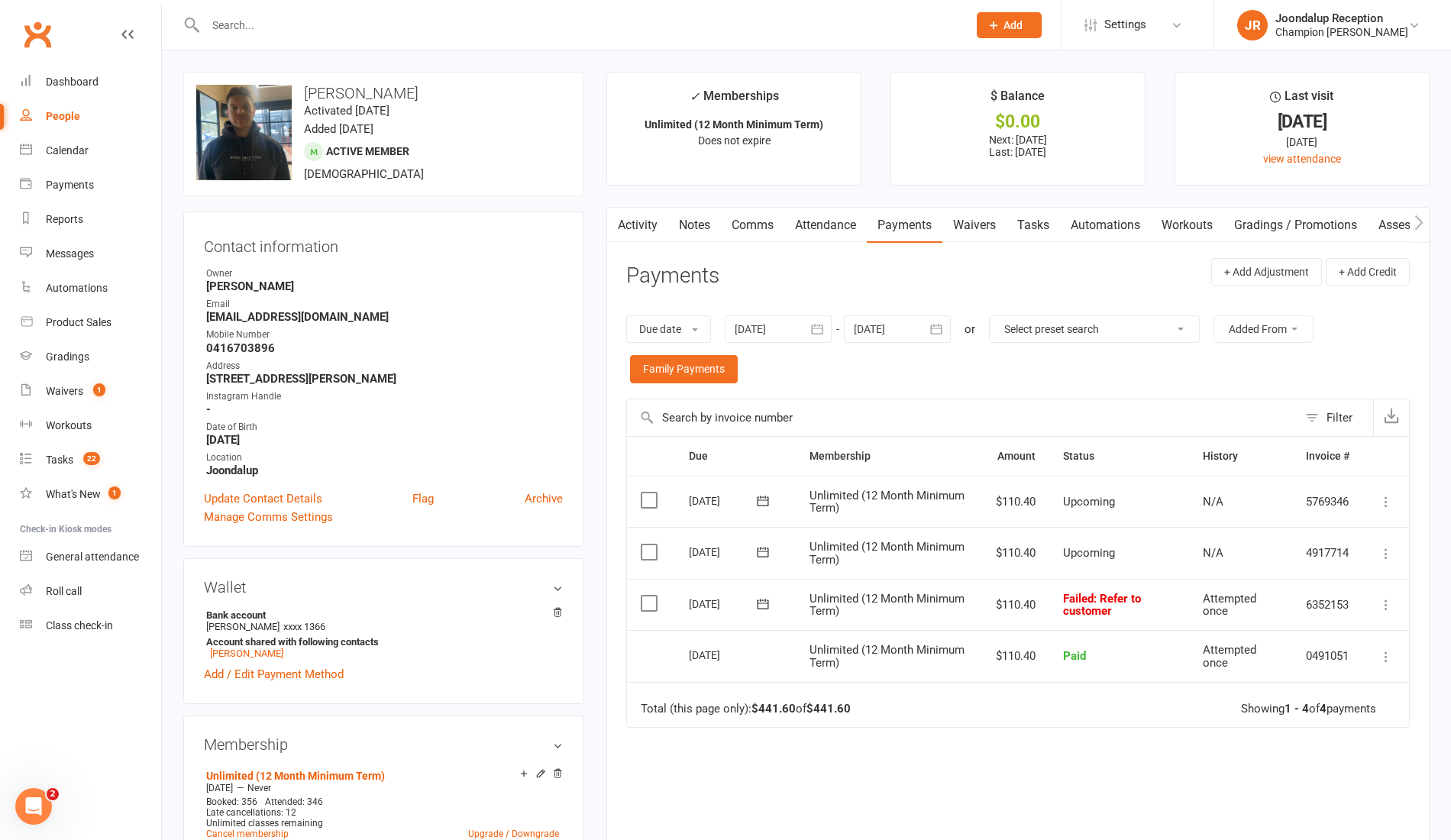
click at [1387, 607] on icon at bounding box center [1386, 604] width 15 height 15
click at [1324, 761] on link "Retry now" at bounding box center [1319, 756] width 151 height 30
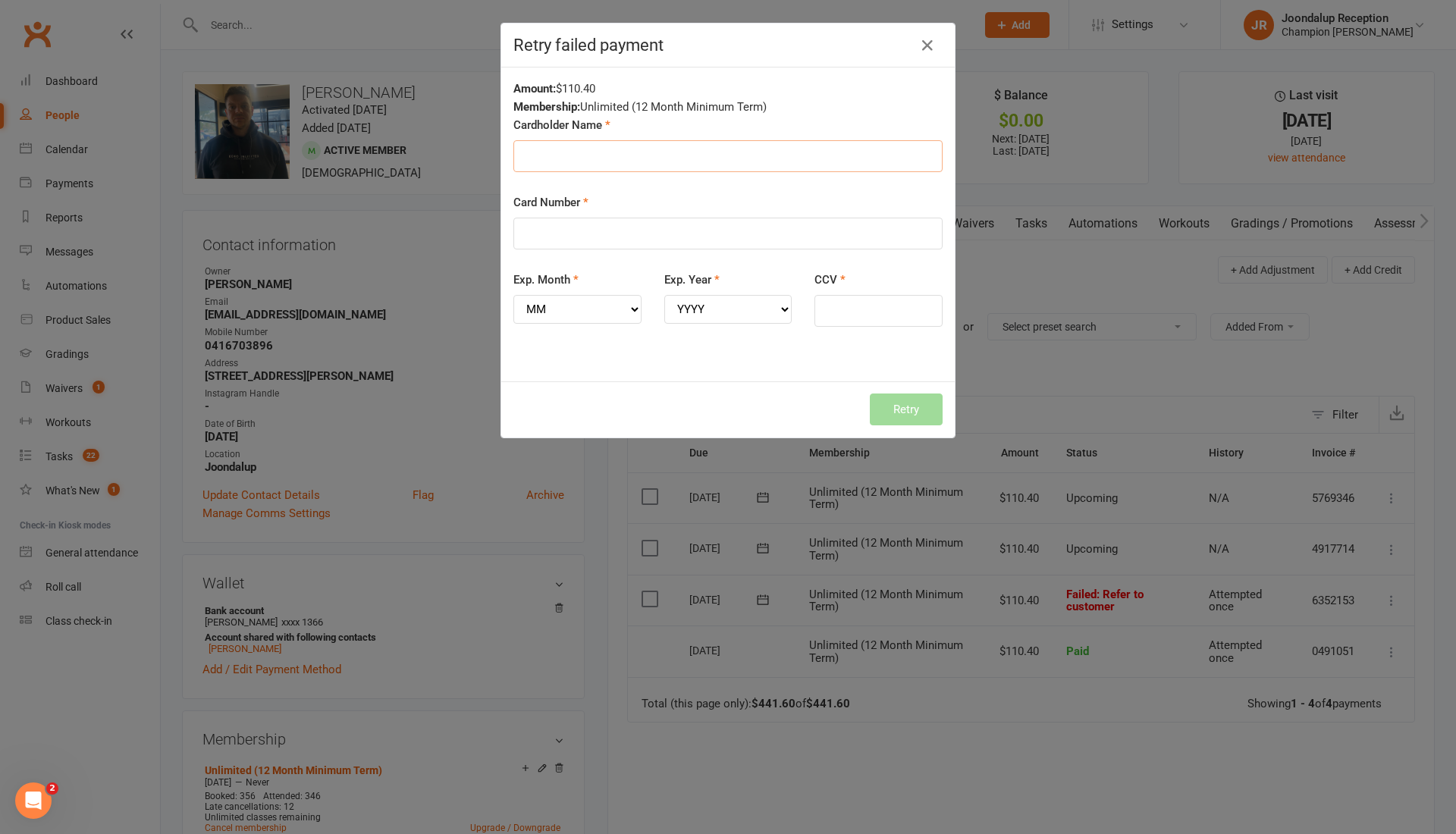
click at [779, 167] on input "Cardholder Name" at bounding box center [728, 155] width 429 height 32
click at [832, 173] on div "Cardholder Name" at bounding box center [728, 155] width 452 height 78
click at [918, 43] on icon "button" at bounding box center [927, 45] width 18 height 18
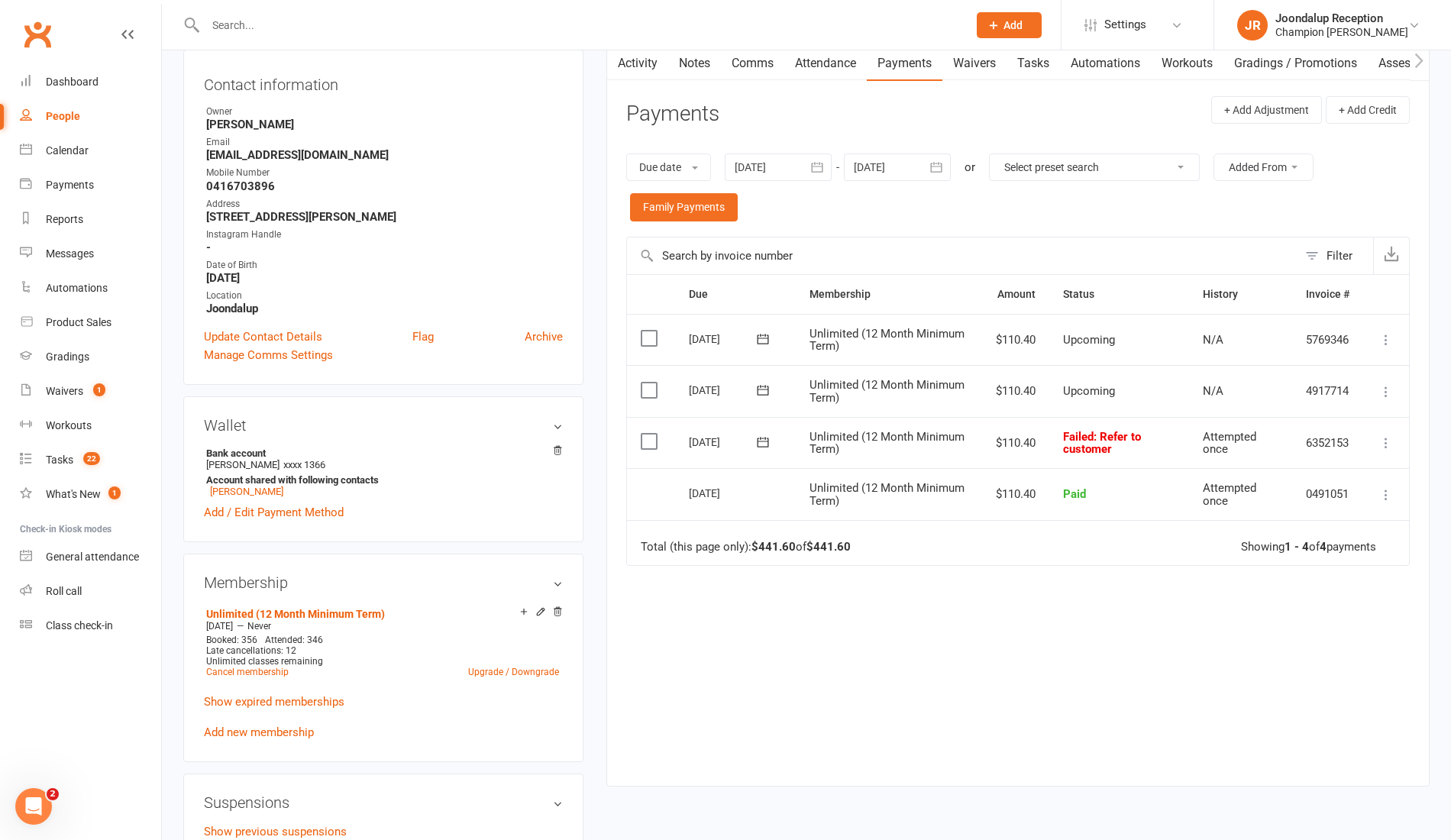
scroll to position [179, 0]
